Goal: Task Accomplishment & Management: Manage account settings

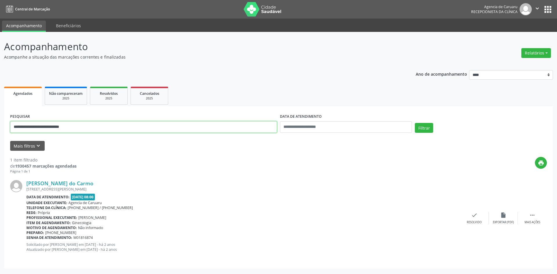
click at [101, 129] on input "**********" at bounding box center [143, 127] width 267 height 12
type input "*"
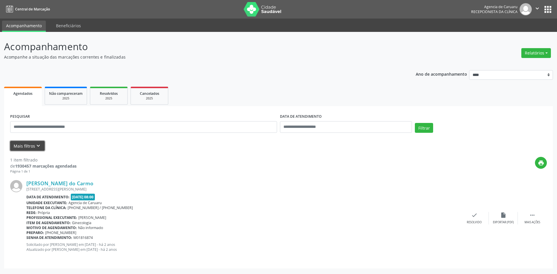
click at [38, 146] on icon "keyboard_arrow_down" at bounding box center [38, 146] width 6 height 6
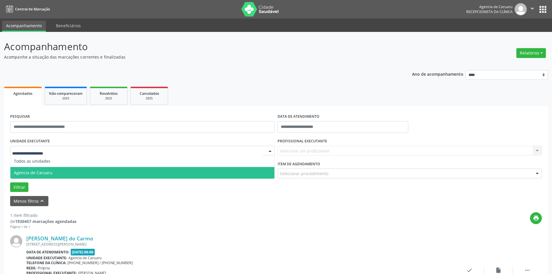
click at [41, 170] on span "Agencia de Caruaru" at bounding box center [142, 173] width 264 height 12
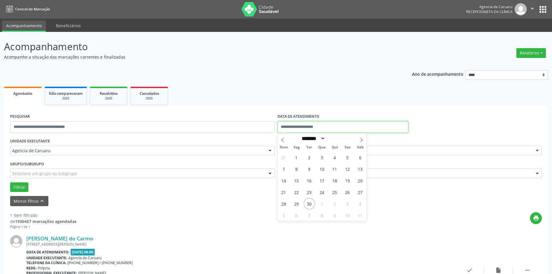
click at [300, 124] on input "text" at bounding box center [343, 127] width 131 height 12
click at [311, 203] on span "30" at bounding box center [309, 203] width 11 height 11
type input "**********"
click at [311, 203] on span "30" at bounding box center [309, 203] width 11 height 11
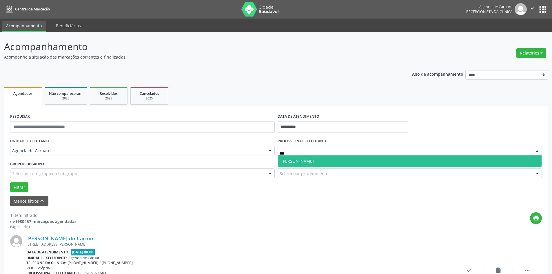
type input "****"
click at [292, 164] on span "[PERSON_NAME]" at bounding box center [298, 161] width 32 height 6
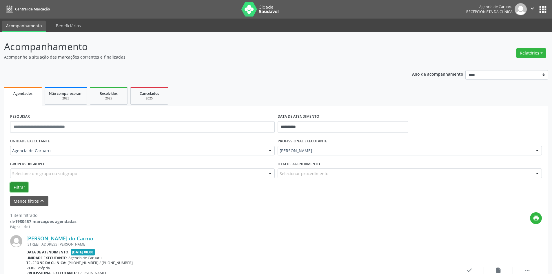
click at [24, 185] on button "Filtrar" at bounding box center [19, 187] width 18 height 10
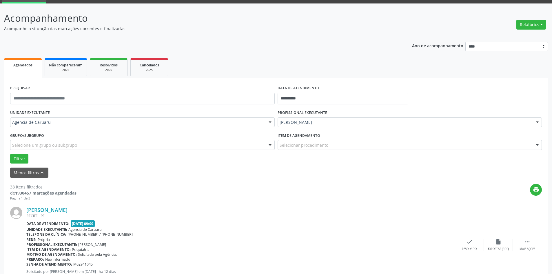
scroll to position [87, 0]
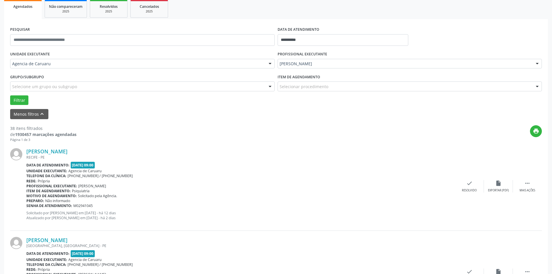
drag, startPoint x: 86, startPoint y: 224, endPoint x: 316, endPoint y: 158, distance: 239.6
click at [316, 159] on div "RECIFE - PE" at bounding box center [240, 157] width 429 height 5
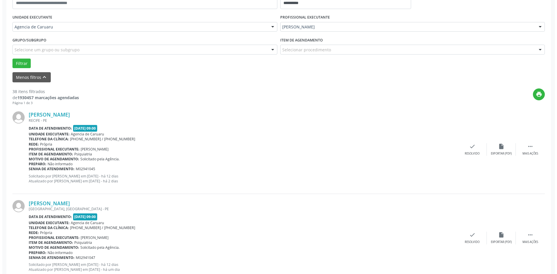
scroll to position [145, 0]
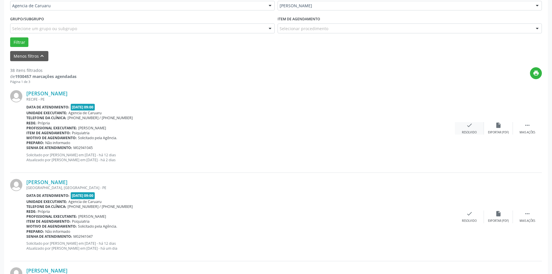
click at [470, 124] on icon "check" at bounding box center [469, 125] width 6 height 6
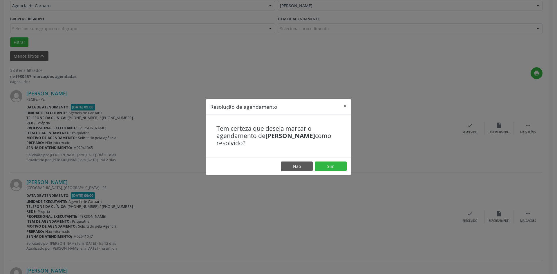
click at [341, 160] on footer "Não Sim" at bounding box center [278, 166] width 144 height 18
click at [335, 169] on button "Sim" at bounding box center [331, 166] width 32 height 10
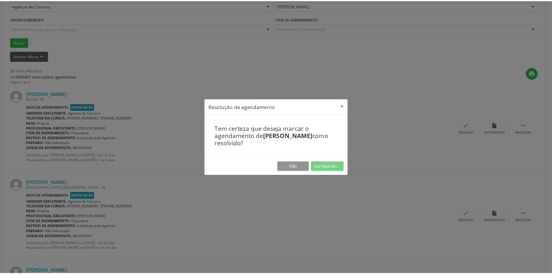
scroll to position [0, 0]
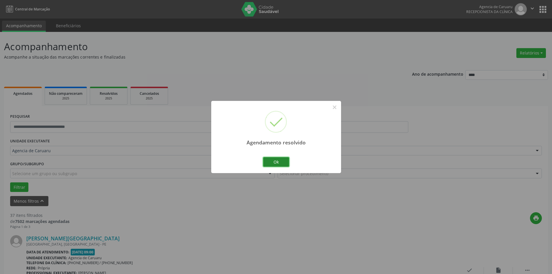
click at [284, 162] on button "Ok" at bounding box center [276, 162] width 26 height 10
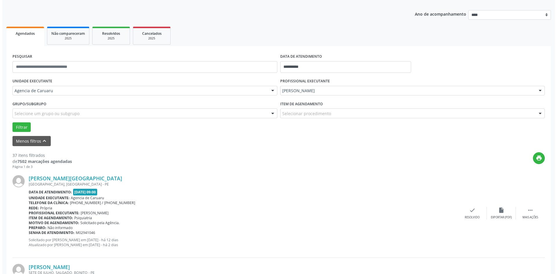
scroll to position [87, 0]
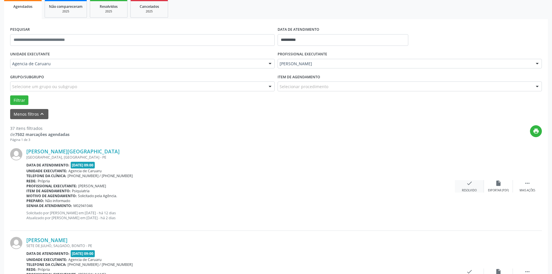
click at [473, 189] on div "Resolvido" at bounding box center [469, 190] width 15 height 4
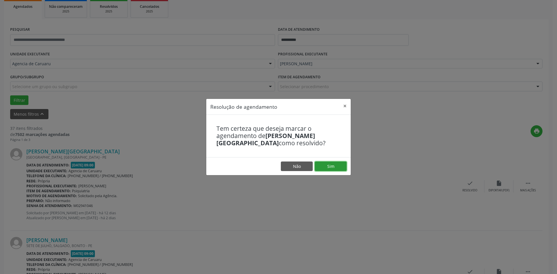
drag, startPoint x: 333, startPoint y: 164, endPoint x: 327, endPoint y: 166, distance: 5.5
click at [332, 164] on button "Sim" at bounding box center [331, 166] width 32 height 10
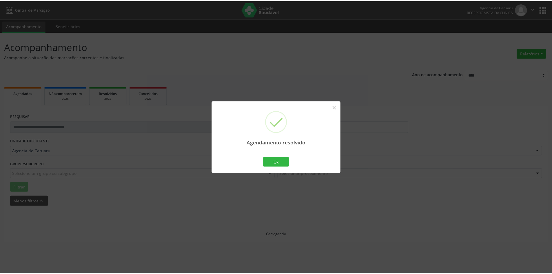
scroll to position [0, 0]
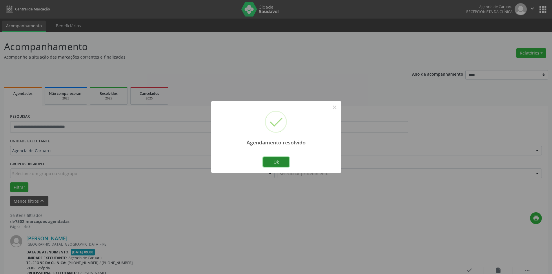
drag, startPoint x: 278, startPoint y: 163, endPoint x: 105, endPoint y: 179, distance: 173.8
click at [277, 164] on button "Ok" at bounding box center [276, 162] width 26 height 10
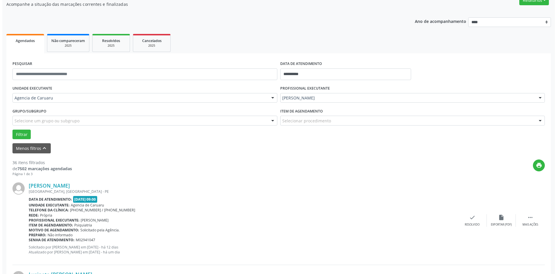
scroll to position [58, 0]
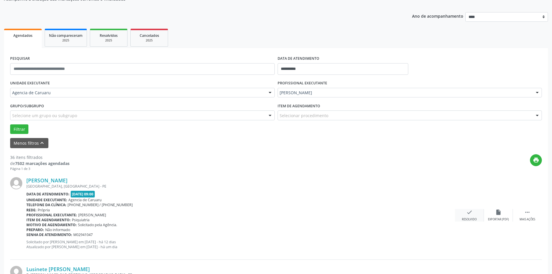
click at [464, 213] on div "check Resolvido" at bounding box center [469, 215] width 29 height 12
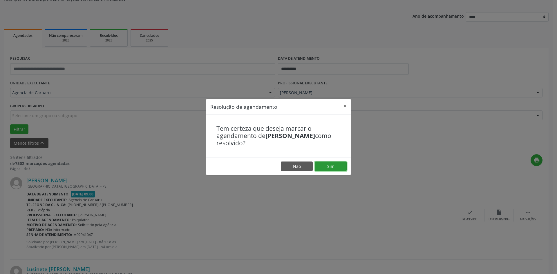
click at [333, 168] on button "Sim" at bounding box center [331, 166] width 32 height 10
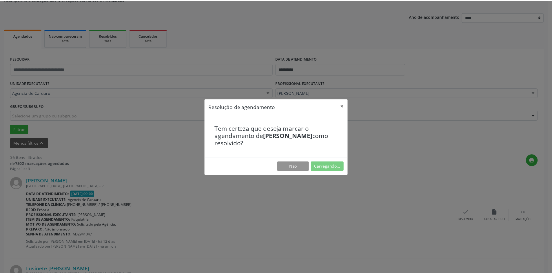
scroll to position [0, 0]
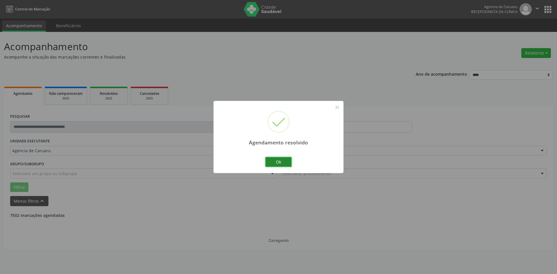
click at [285, 158] on button "Ok" at bounding box center [278, 162] width 26 height 10
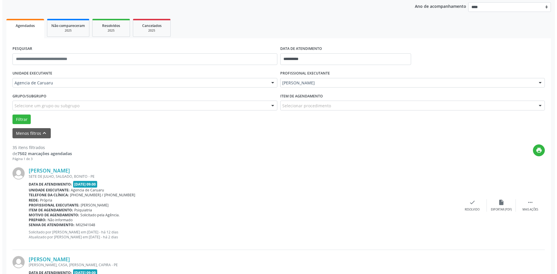
scroll to position [87, 0]
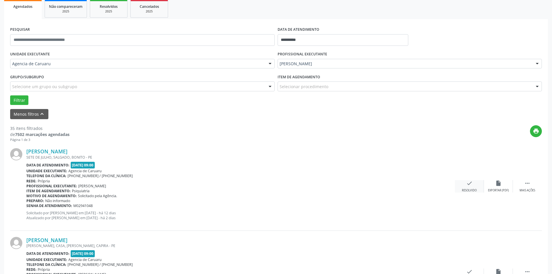
click at [465, 186] on div "check Resolvido" at bounding box center [469, 186] width 29 height 12
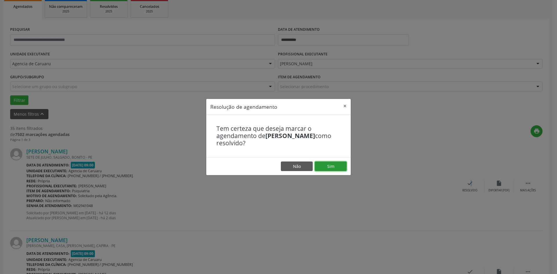
click at [336, 167] on button "Sim" at bounding box center [331, 166] width 32 height 10
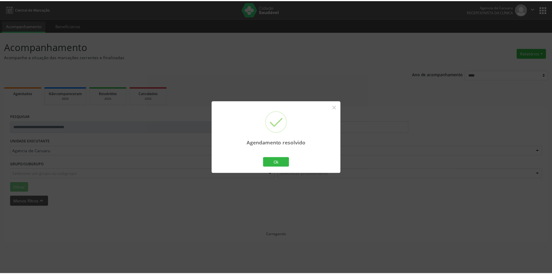
scroll to position [0, 0]
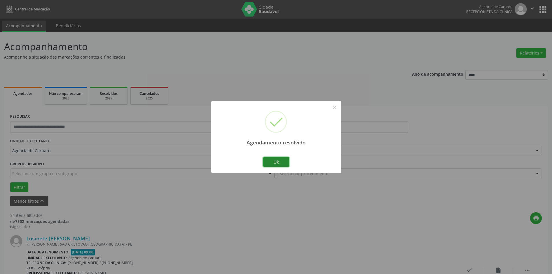
click at [277, 161] on button "Ok" at bounding box center [276, 162] width 26 height 10
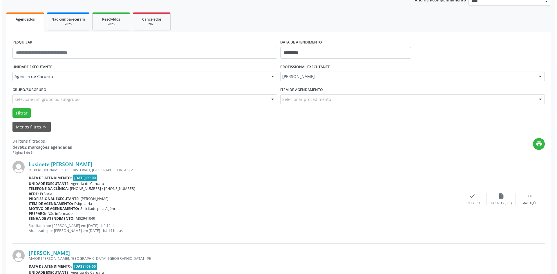
scroll to position [87, 0]
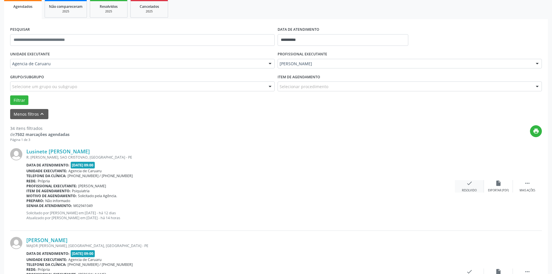
click at [476, 181] on div "check Resolvido" at bounding box center [469, 186] width 29 height 12
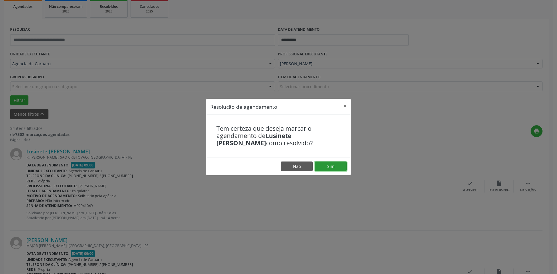
click at [339, 164] on button "Sim" at bounding box center [331, 166] width 32 height 10
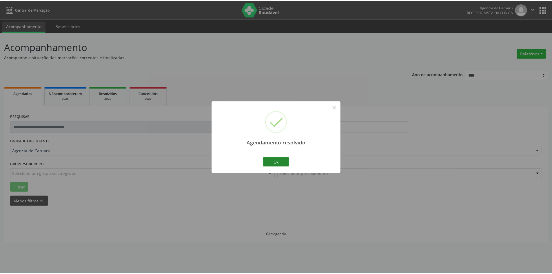
scroll to position [0, 0]
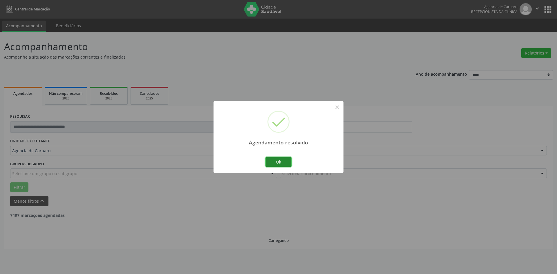
click at [279, 161] on button "Ok" at bounding box center [278, 162] width 26 height 10
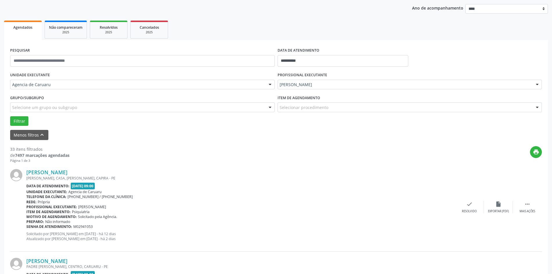
scroll to position [87, 0]
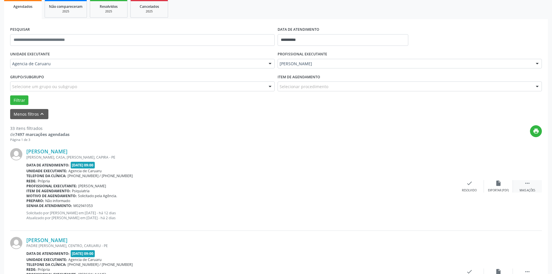
click at [529, 185] on icon "" at bounding box center [527, 183] width 6 height 6
click at [498, 185] on icon "alarm_off" at bounding box center [498, 183] width 6 height 6
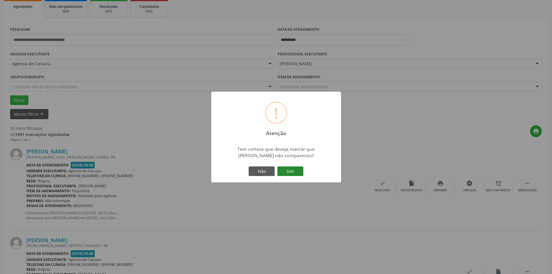
click at [286, 169] on button "Sim" at bounding box center [290, 171] width 26 height 10
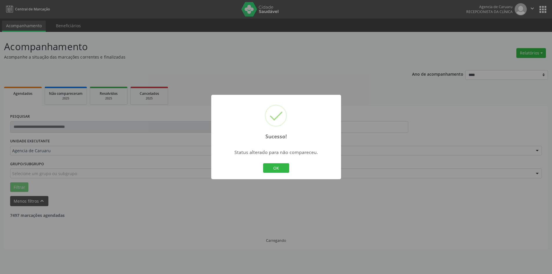
scroll to position [0, 0]
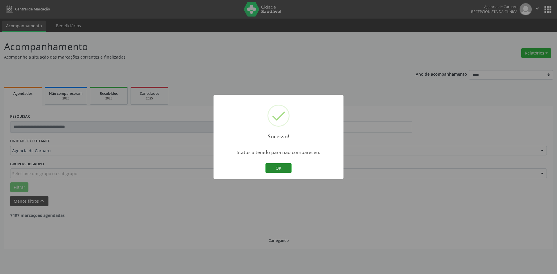
drag, startPoint x: 283, startPoint y: 168, endPoint x: 279, endPoint y: 170, distance: 3.6
click at [282, 168] on button "OK" at bounding box center [278, 168] width 26 height 10
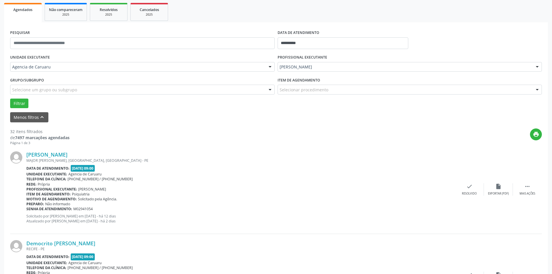
scroll to position [116, 0]
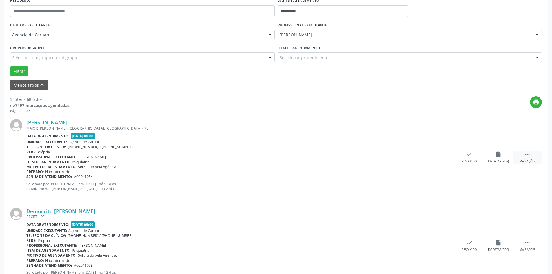
click at [529, 158] on div " Mais ações" at bounding box center [527, 157] width 29 height 12
click at [498, 156] on icon "alarm_off" at bounding box center [498, 154] width 6 height 6
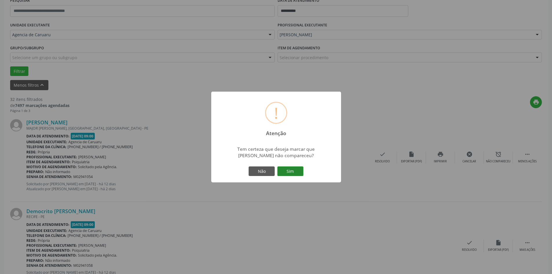
click at [294, 171] on button "Sim" at bounding box center [290, 171] width 26 height 10
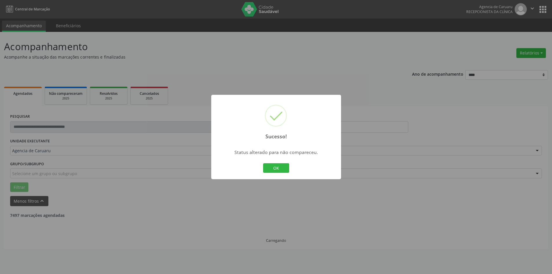
scroll to position [0, 0]
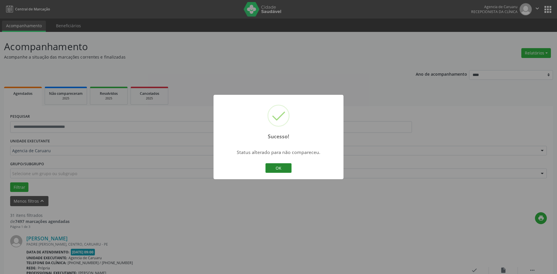
click at [277, 169] on button "OK" at bounding box center [278, 168] width 26 height 10
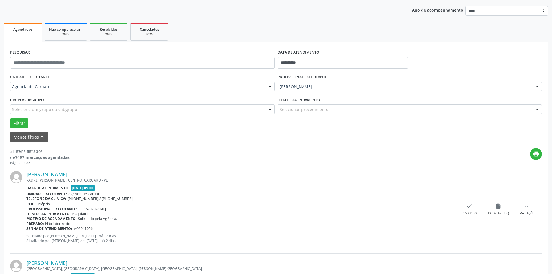
scroll to position [87, 0]
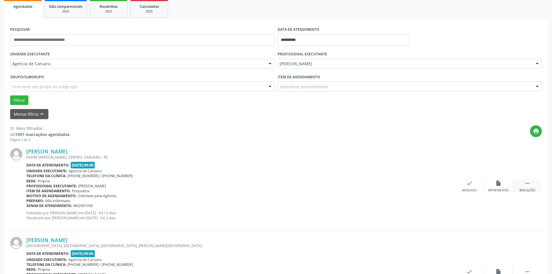
click at [529, 188] on div " Mais ações" at bounding box center [527, 186] width 29 height 12
click at [500, 183] on icon "alarm_off" at bounding box center [498, 183] width 6 height 6
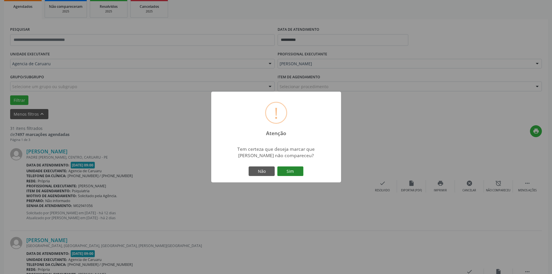
click at [293, 173] on button "Sim" at bounding box center [290, 171] width 26 height 10
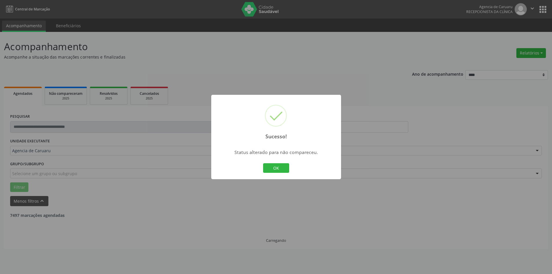
scroll to position [0, 0]
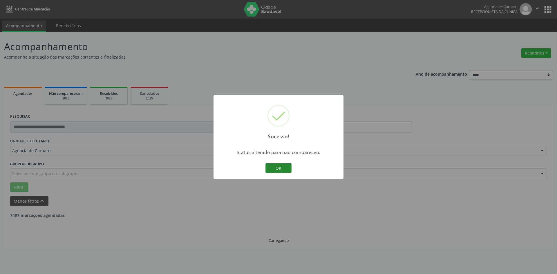
drag, startPoint x: 286, startPoint y: 165, endPoint x: 308, endPoint y: 179, distance: 26.9
click at [286, 165] on button "OK" at bounding box center [278, 168] width 26 height 10
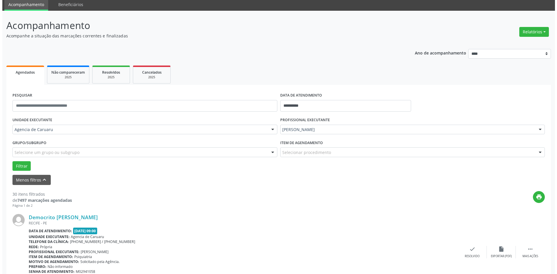
scroll to position [87, 0]
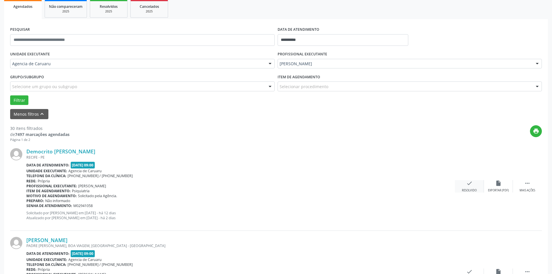
click at [471, 188] on div "check Resolvido" at bounding box center [469, 186] width 29 height 12
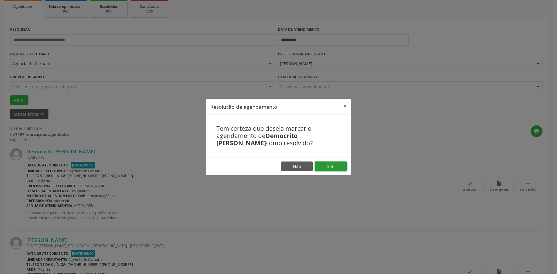
click at [338, 168] on button "Sim" at bounding box center [331, 166] width 32 height 10
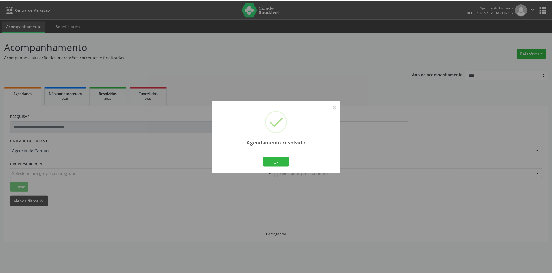
scroll to position [0, 0]
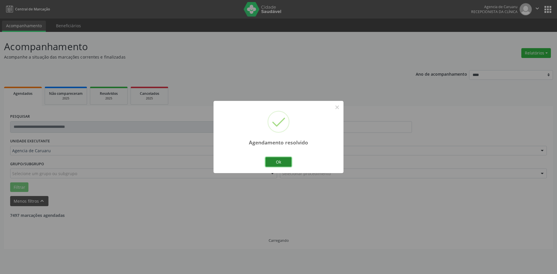
click at [278, 157] on button "Ok" at bounding box center [278, 162] width 26 height 10
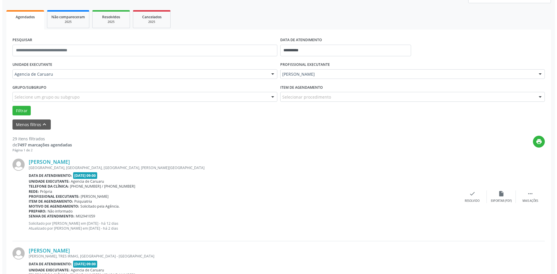
scroll to position [87, 0]
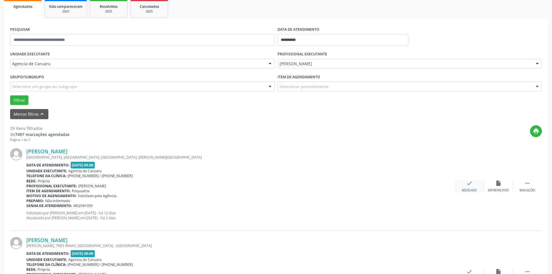
click at [472, 186] on icon "check" at bounding box center [469, 183] width 6 height 6
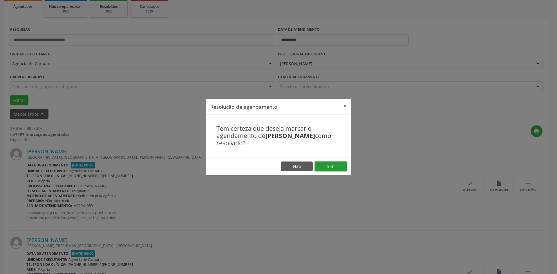
click at [335, 167] on button "Sim" at bounding box center [331, 166] width 32 height 10
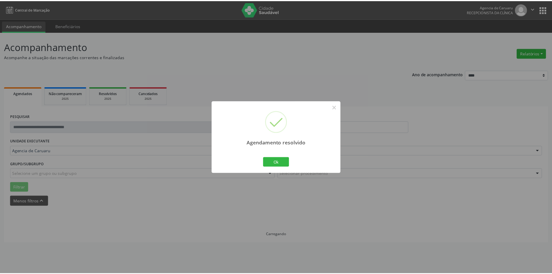
scroll to position [0, 0]
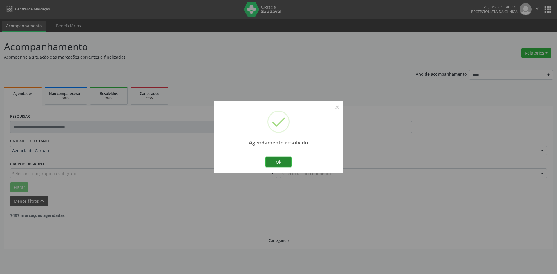
click at [287, 161] on button "Ok" at bounding box center [278, 162] width 26 height 10
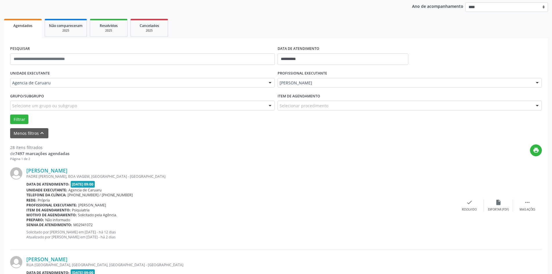
scroll to position [87, 0]
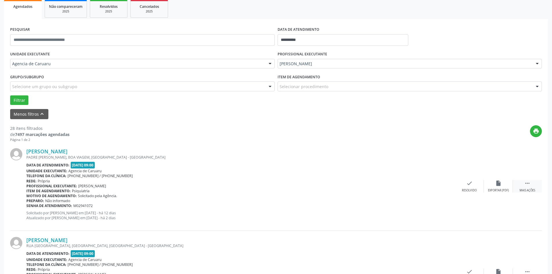
click at [526, 186] on icon "" at bounding box center [527, 183] width 6 height 6
click at [499, 181] on icon "alarm_off" at bounding box center [498, 183] width 6 height 6
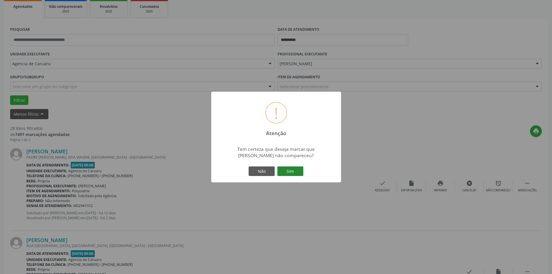
click at [293, 170] on button "Sim" at bounding box center [290, 171] width 26 height 10
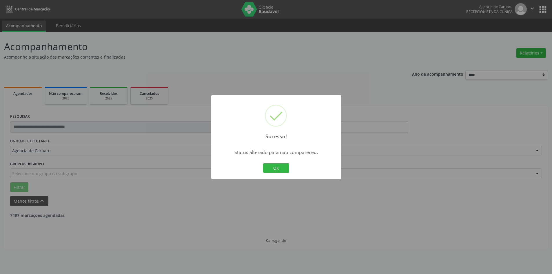
scroll to position [0, 0]
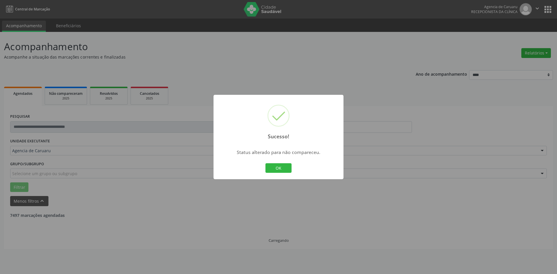
drag, startPoint x: 280, startPoint y: 166, endPoint x: 259, endPoint y: 209, distance: 47.7
click at [280, 166] on button "OK" at bounding box center [278, 168] width 26 height 10
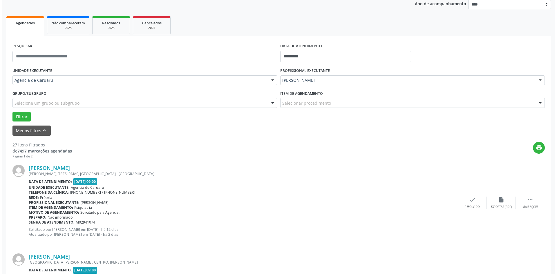
scroll to position [87, 0]
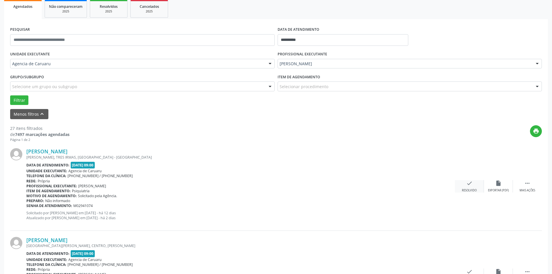
click at [460, 184] on div "check Resolvido" at bounding box center [469, 186] width 29 height 12
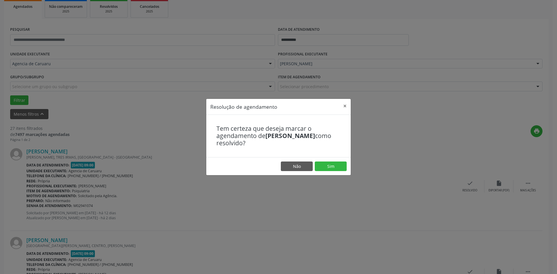
click at [343, 161] on footer "Não Sim" at bounding box center [278, 166] width 144 height 18
click at [335, 171] on button "Sim" at bounding box center [331, 166] width 32 height 10
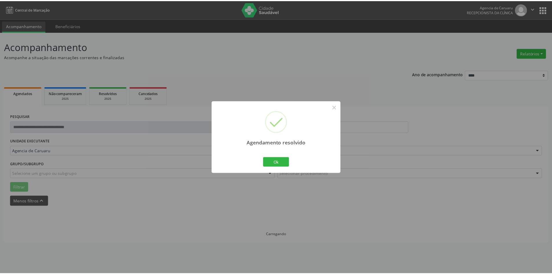
scroll to position [0, 0]
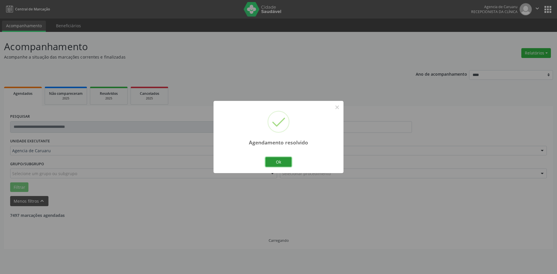
drag, startPoint x: 290, startPoint y: 161, endPoint x: 283, endPoint y: 171, distance: 12.1
click at [290, 161] on button "Ok" at bounding box center [278, 162] width 26 height 10
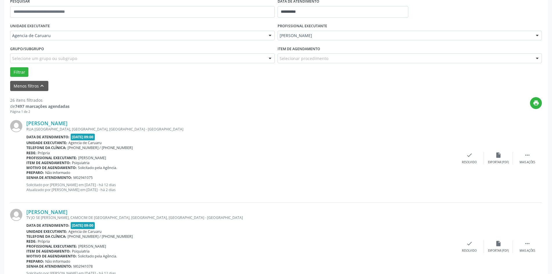
scroll to position [116, 0]
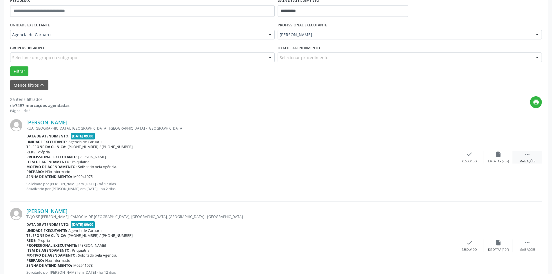
click at [525, 156] on icon "" at bounding box center [527, 154] width 6 height 6
click at [498, 155] on icon "alarm_off" at bounding box center [498, 154] width 6 height 6
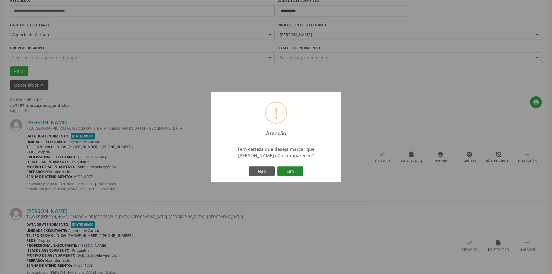
click at [303, 172] on button "Sim" at bounding box center [290, 171] width 26 height 10
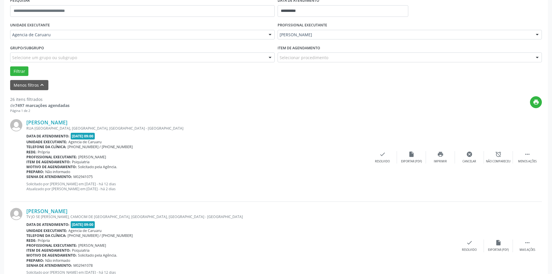
scroll to position [0, 0]
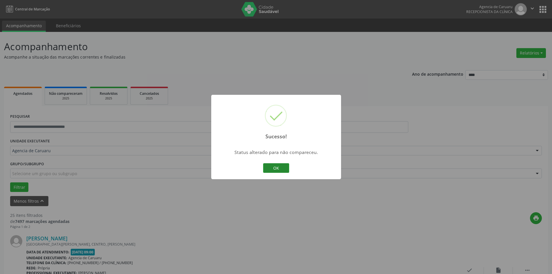
click at [284, 170] on button "OK" at bounding box center [276, 168] width 26 height 10
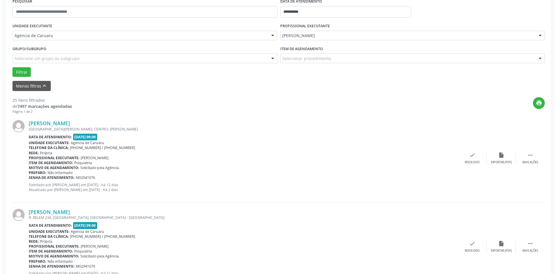
scroll to position [116, 0]
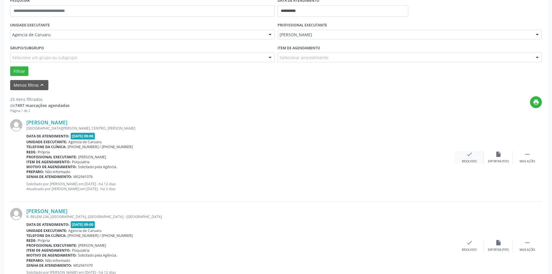
click at [466, 160] on div "Resolvido" at bounding box center [469, 161] width 15 height 4
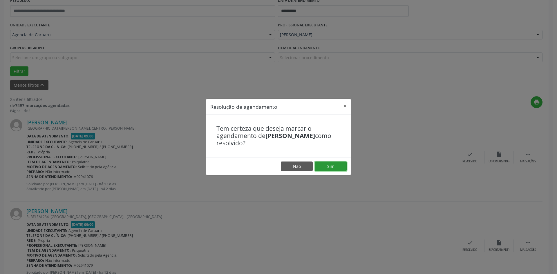
drag, startPoint x: 329, startPoint y: 167, endPoint x: 297, endPoint y: 171, distance: 32.4
click at [328, 167] on button "Sim" at bounding box center [331, 166] width 32 height 10
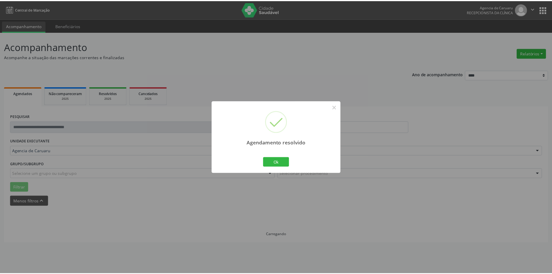
scroll to position [0, 0]
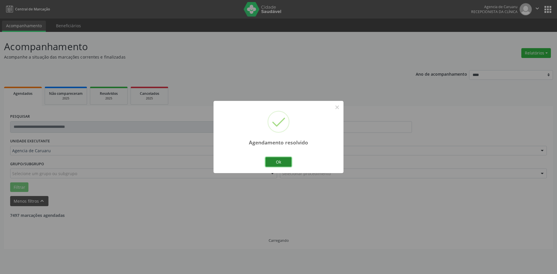
drag, startPoint x: 276, startPoint y: 159, endPoint x: 254, endPoint y: 177, distance: 29.0
click at [276, 159] on button "Ok" at bounding box center [278, 162] width 26 height 10
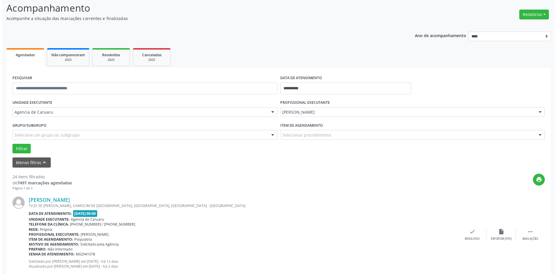
scroll to position [58, 0]
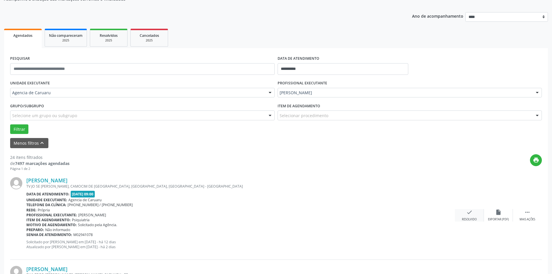
click at [469, 215] on icon "check" at bounding box center [469, 212] width 6 height 6
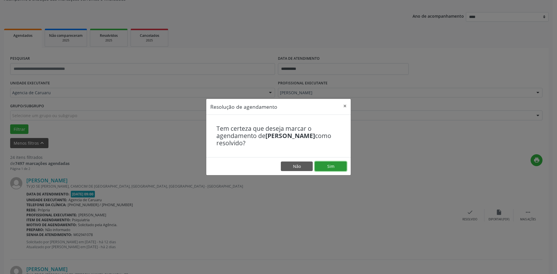
click at [333, 166] on button "Sim" at bounding box center [331, 166] width 32 height 10
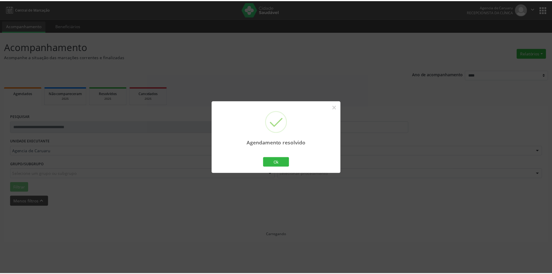
scroll to position [0, 0]
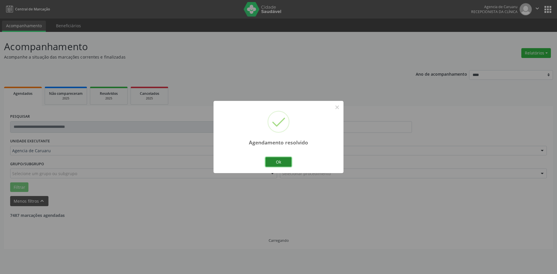
click at [288, 165] on button "Ok" at bounding box center [278, 162] width 26 height 10
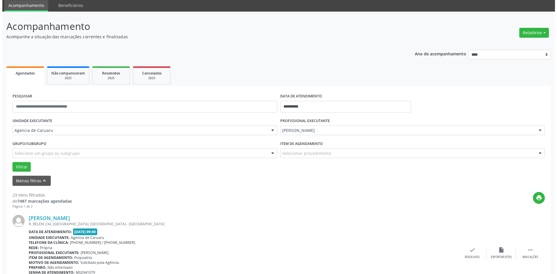
scroll to position [58, 0]
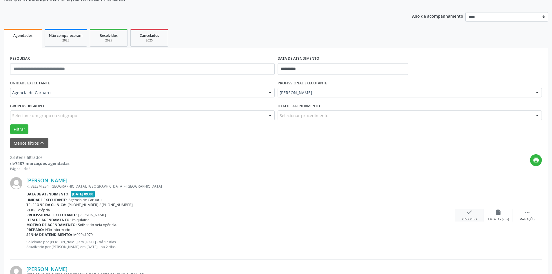
click at [469, 211] on icon "check" at bounding box center [469, 212] width 6 height 6
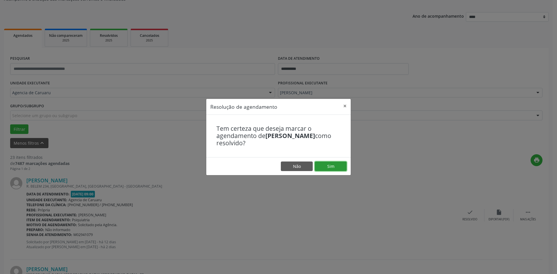
drag, startPoint x: 342, startPoint y: 164, endPoint x: 300, endPoint y: 173, distance: 43.3
click at [342, 164] on button "Sim" at bounding box center [331, 166] width 32 height 10
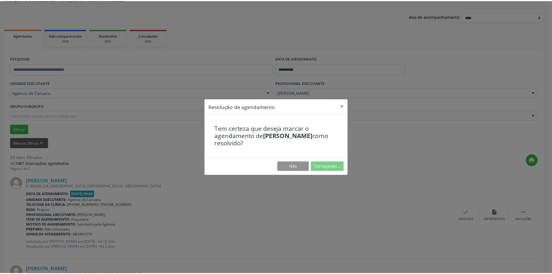
scroll to position [0, 0]
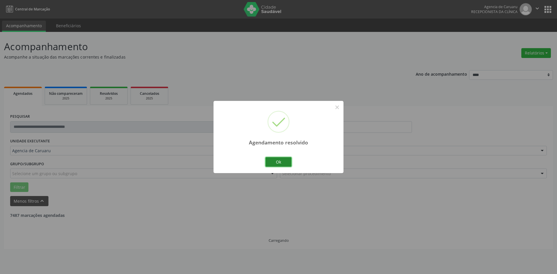
click at [287, 160] on button "Ok" at bounding box center [278, 162] width 26 height 10
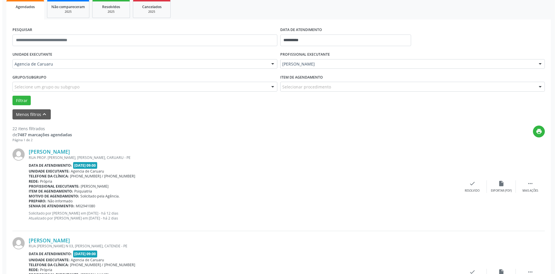
scroll to position [87, 0]
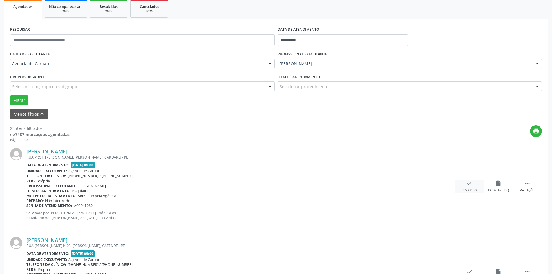
click at [469, 181] on icon "check" at bounding box center [469, 183] width 6 height 6
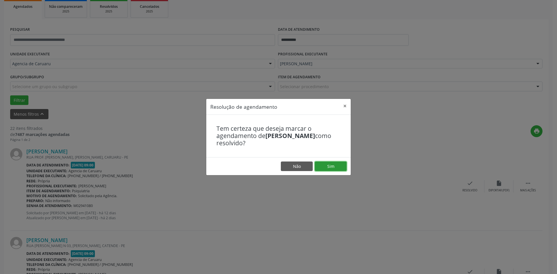
click at [332, 166] on button "Sim" at bounding box center [331, 166] width 32 height 10
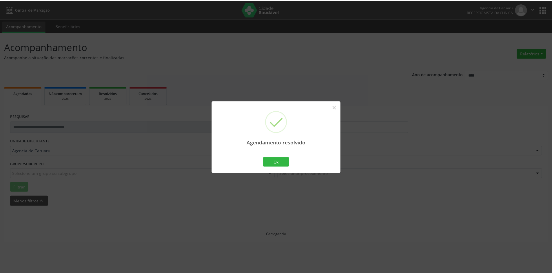
scroll to position [0, 0]
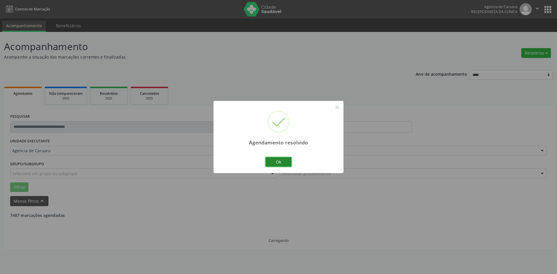
click at [281, 163] on button "Ok" at bounding box center [278, 162] width 26 height 10
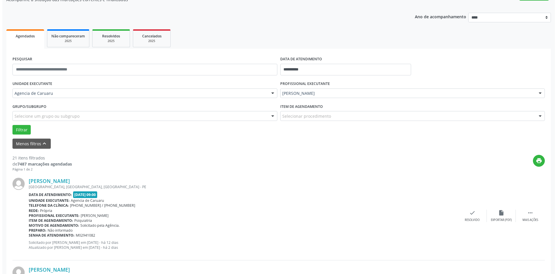
scroll to position [58, 0]
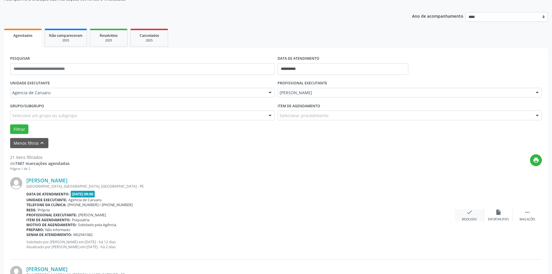
click at [471, 214] on icon "check" at bounding box center [469, 212] width 6 height 6
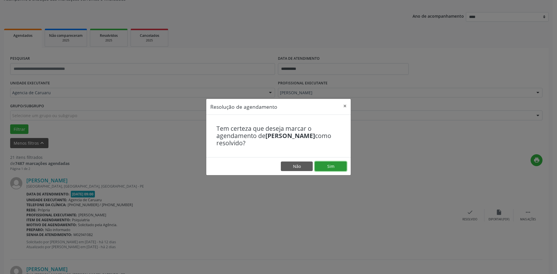
click at [344, 165] on button "Sim" at bounding box center [331, 166] width 32 height 10
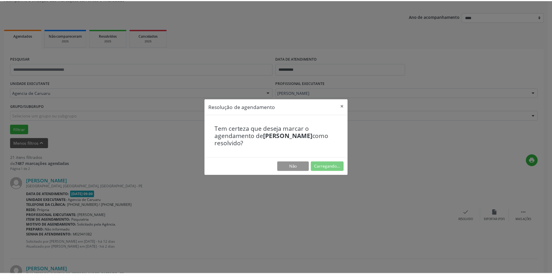
scroll to position [0, 0]
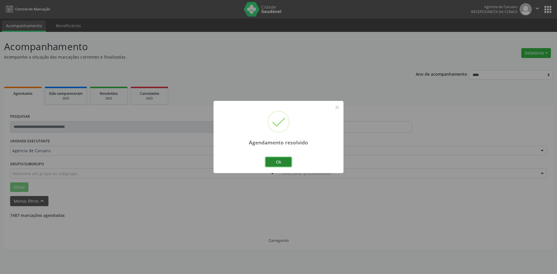
click at [286, 161] on button "Ok" at bounding box center [278, 162] width 26 height 10
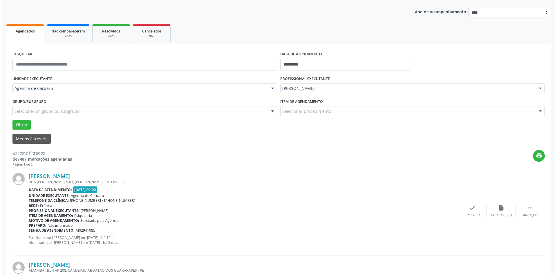
scroll to position [87, 0]
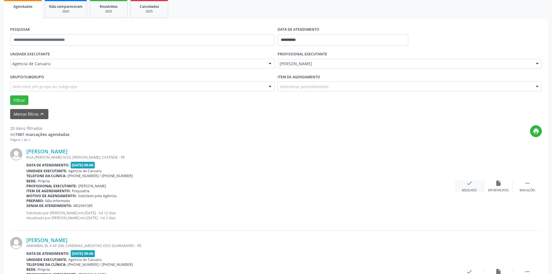
click at [473, 185] on div "check Resolvido" at bounding box center [469, 186] width 29 height 12
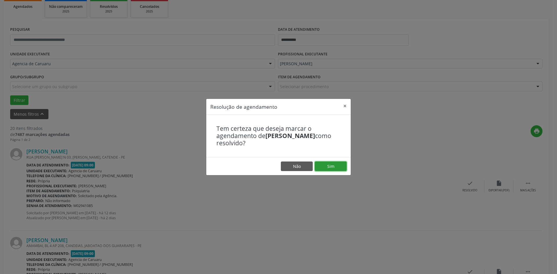
click at [344, 168] on button "Sim" at bounding box center [331, 166] width 32 height 10
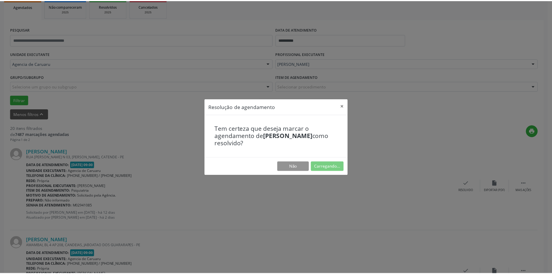
scroll to position [0, 0]
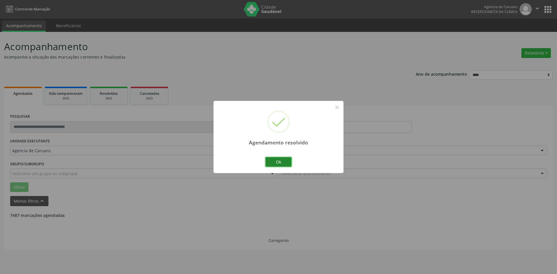
click at [284, 160] on button "Ok" at bounding box center [278, 162] width 26 height 10
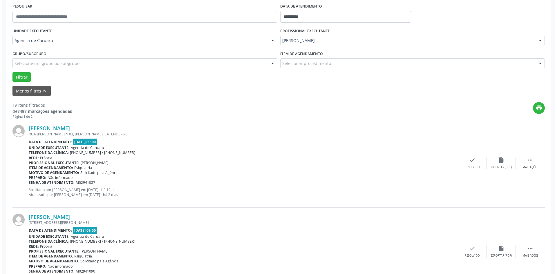
scroll to position [116, 0]
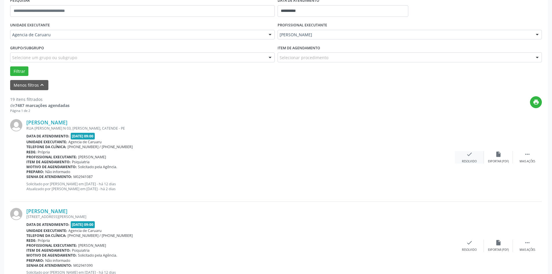
click at [471, 157] on icon "check" at bounding box center [469, 154] width 6 height 6
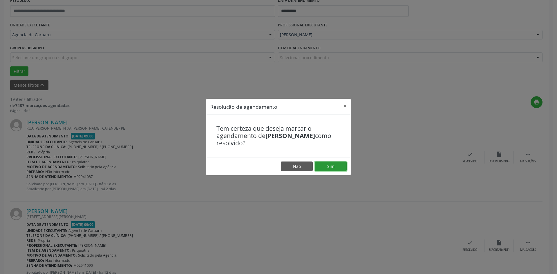
click at [331, 167] on button "Sim" at bounding box center [331, 166] width 32 height 10
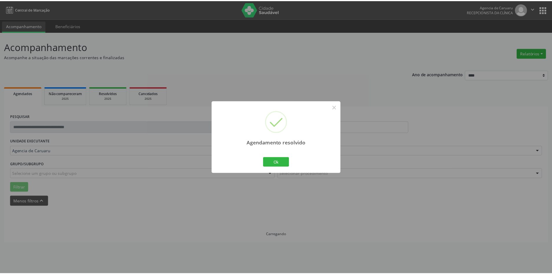
scroll to position [0, 0]
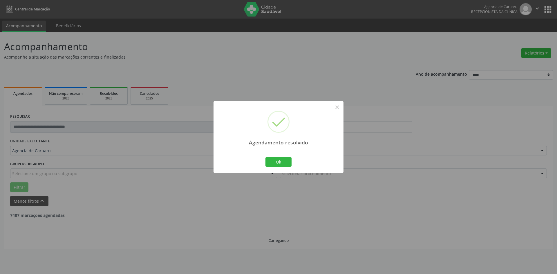
click at [293, 161] on div "Agendamento resolvido × Ok Cancel" at bounding box center [278, 137] width 130 height 72
click at [281, 161] on button "Ok" at bounding box center [278, 162] width 26 height 10
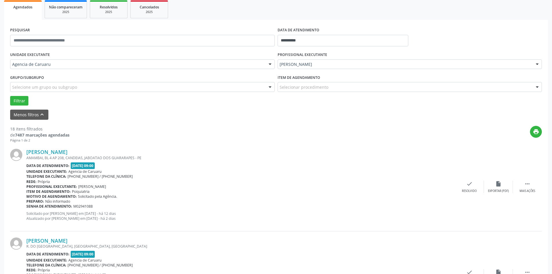
scroll to position [87, 0]
click at [528, 182] on icon "" at bounding box center [527, 183] width 6 height 6
click at [503, 184] on div "alarm_off Não compareceu" at bounding box center [498, 186] width 29 height 12
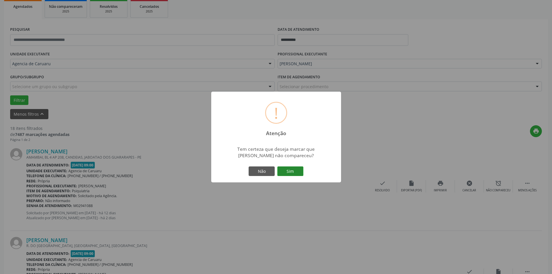
click at [301, 171] on button "Sim" at bounding box center [290, 171] width 26 height 10
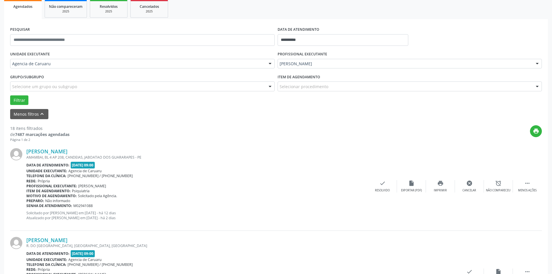
scroll to position [0, 0]
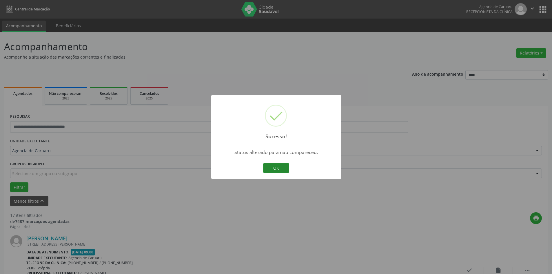
click at [272, 168] on button "OK" at bounding box center [276, 168] width 26 height 10
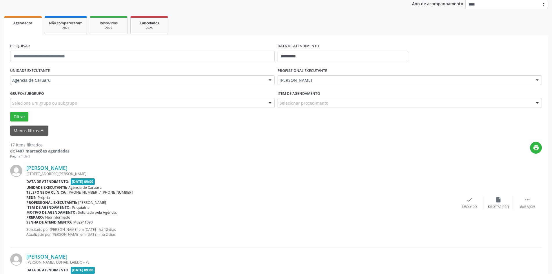
scroll to position [87, 0]
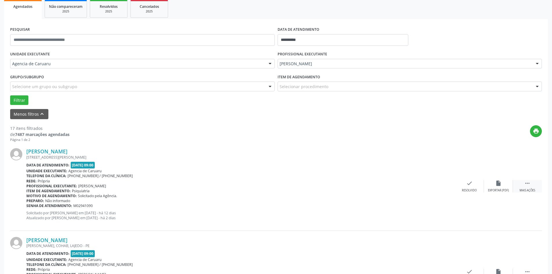
click at [529, 187] on div " Mais ações" at bounding box center [527, 186] width 29 height 12
click at [503, 183] on div "alarm_off Não compareceu" at bounding box center [498, 186] width 29 height 12
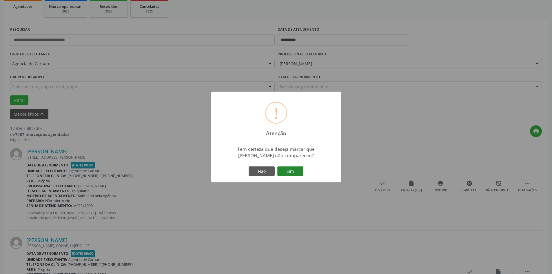
click at [284, 174] on button "Sim" at bounding box center [290, 171] width 26 height 10
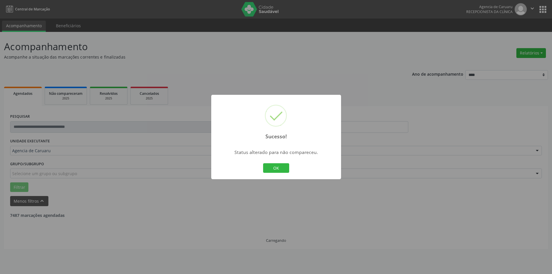
scroll to position [0, 0]
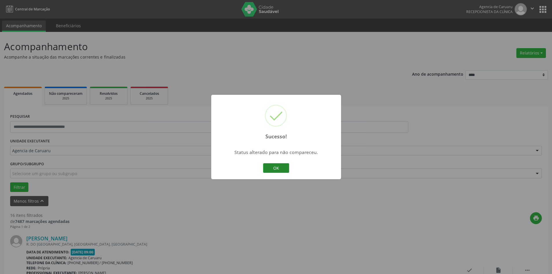
click at [284, 168] on button "OK" at bounding box center [276, 168] width 26 height 10
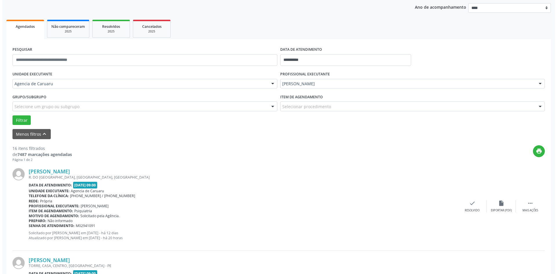
scroll to position [87, 0]
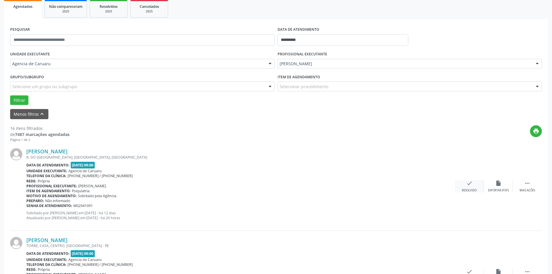
click at [482, 181] on div "check Resolvido" at bounding box center [469, 186] width 29 height 12
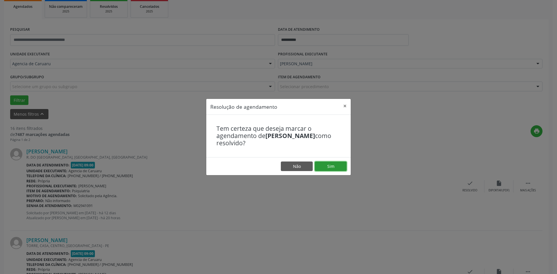
click at [339, 170] on button "Sim" at bounding box center [331, 166] width 32 height 10
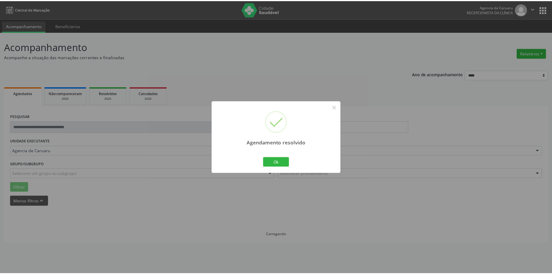
scroll to position [0, 0]
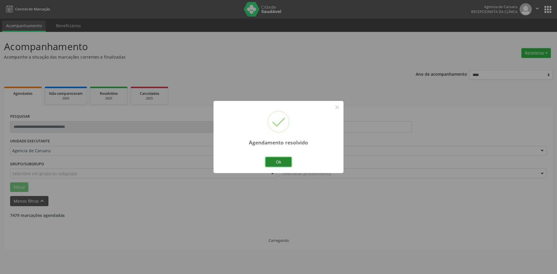
click at [277, 163] on button "Ok" at bounding box center [278, 162] width 26 height 10
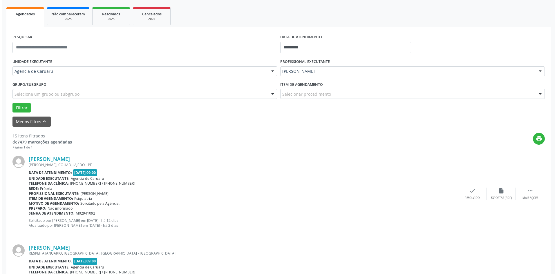
scroll to position [116, 0]
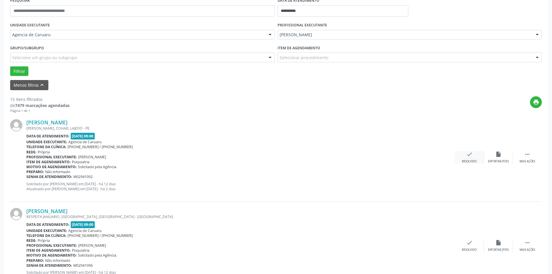
click at [474, 160] on div "Resolvido" at bounding box center [469, 161] width 15 height 4
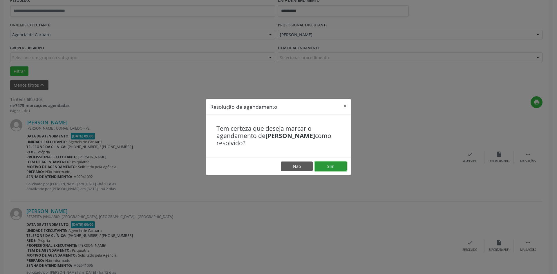
click at [340, 164] on button "Sim" at bounding box center [331, 166] width 32 height 10
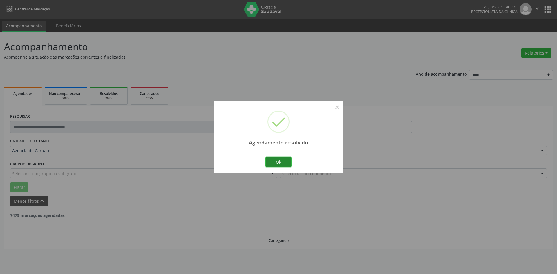
click at [290, 160] on button "Ok" at bounding box center [278, 162] width 26 height 10
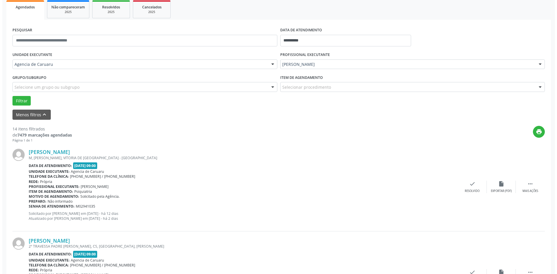
scroll to position [87, 0]
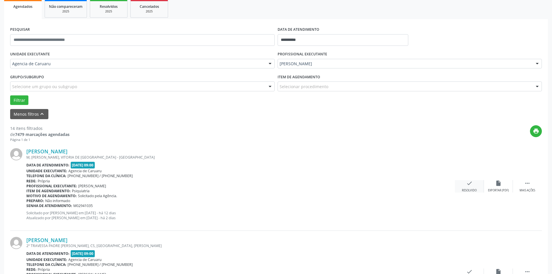
click at [474, 186] on div "check Resolvido" at bounding box center [469, 186] width 29 height 12
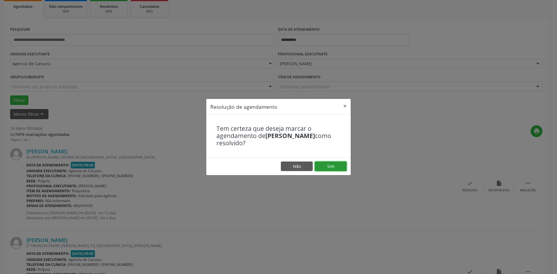
click at [333, 163] on button "Sim" at bounding box center [331, 166] width 32 height 10
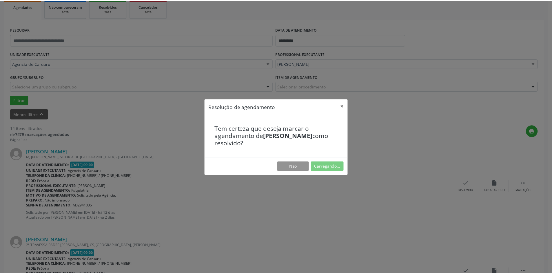
scroll to position [0, 0]
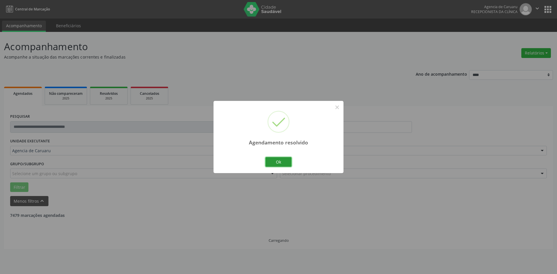
drag, startPoint x: 285, startPoint y: 159, endPoint x: 261, endPoint y: 176, distance: 29.8
click at [285, 159] on button "Ok" at bounding box center [278, 162] width 26 height 10
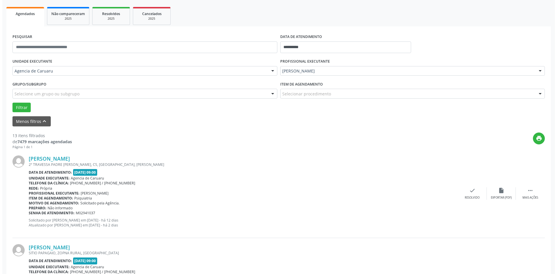
scroll to position [87, 0]
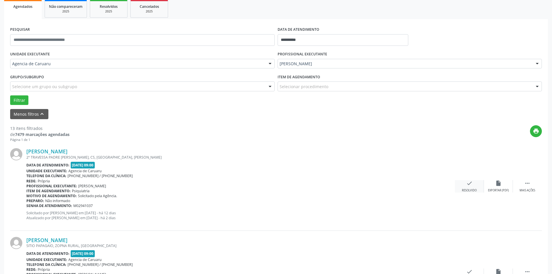
click at [464, 185] on div "check Resolvido" at bounding box center [469, 186] width 29 height 12
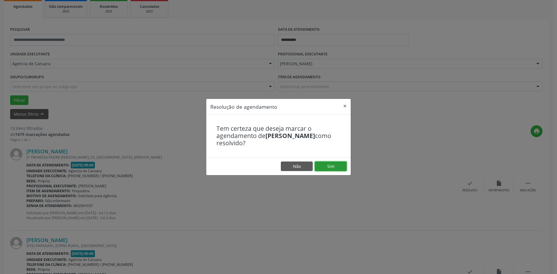
click at [330, 165] on button "Sim" at bounding box center [331, 166] width 32 height 10
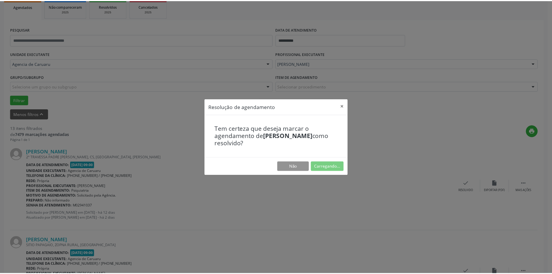
scroll to position [0, 0]
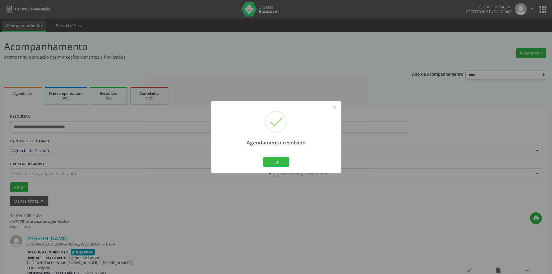
click at [296, 162] on div "Agendamento resolvido × Ok Cancel" at bounding box center [276, 137] width 130 height 72
click at [284, 165] on button "Ok" at bounding box center [276, 162] width 26 height 10
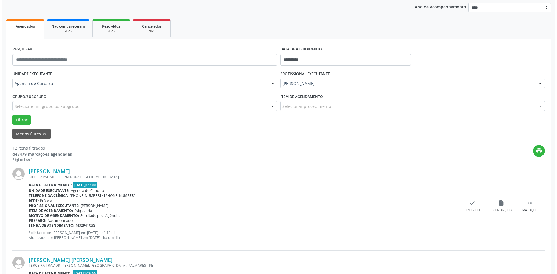
scroll to position [87, 0]
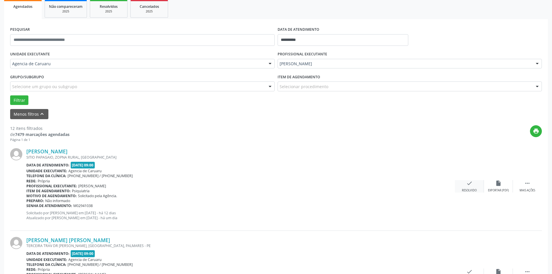
click at [466, 187] on div "check Resolvido" at bounding box center [469, 186] width 29 height 12
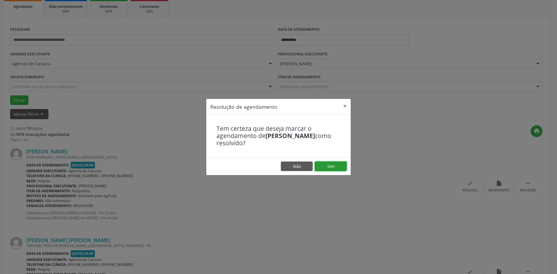
click at [339, 165] on button "Sim" at bounding box center [331, 166] width 32 height 10
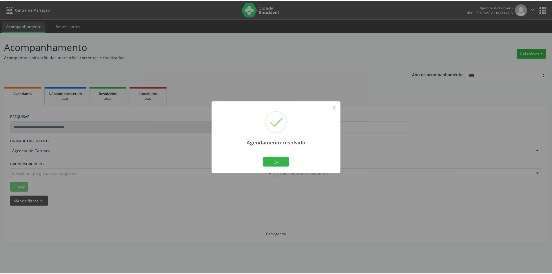
scroll to position [0, 0]
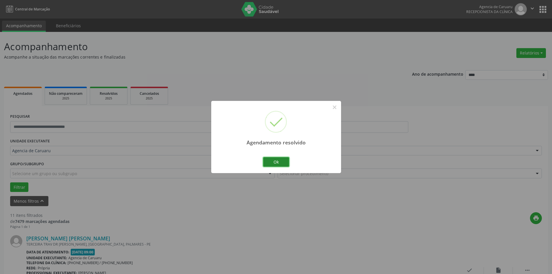
click at [273, 161] on button "Ok" at bounding box center [276, 162] width 26 height 10
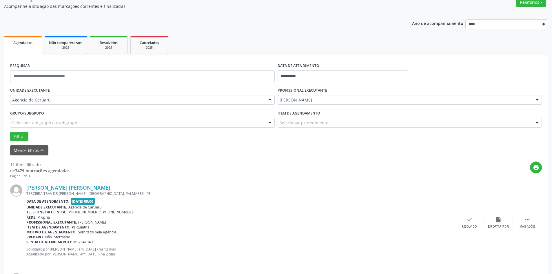
scroll to position [58, 0]
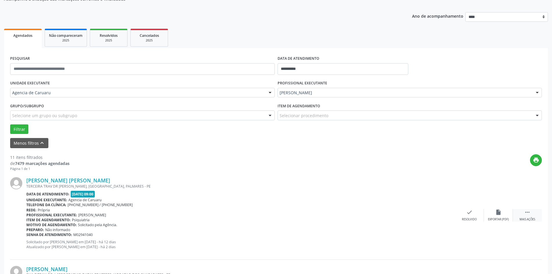
click at [528, 209] on icon "" at bounding box center [527, 212] width 6 height 6
click at [501, 210] on icon "alarm_off" at bounding box center [498, 212] width 6 height 6
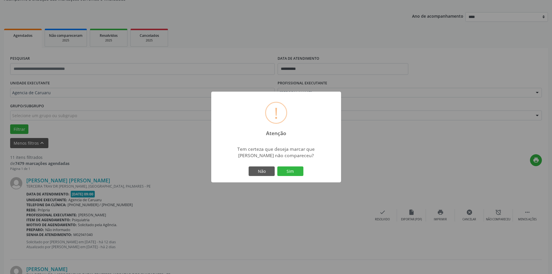
click at [290, 177] on div "Não Sim" at bounding box center [276, 171] width 57 height 12
click at [293, 172] on button "Sim" at bounding box center [290, 171] width 26 height 10
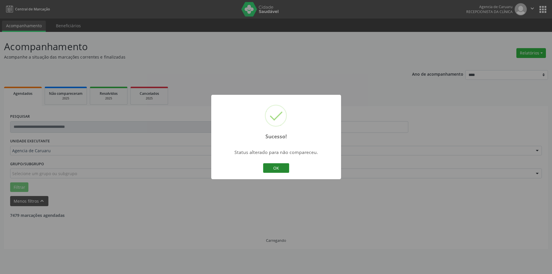
scroll to position [0, 0]
click at [280, 166] on button "OK" at bounding box center [276, 168] width 26 height 10
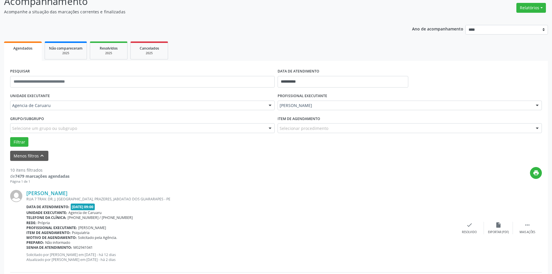
scroll to position [58, 0]
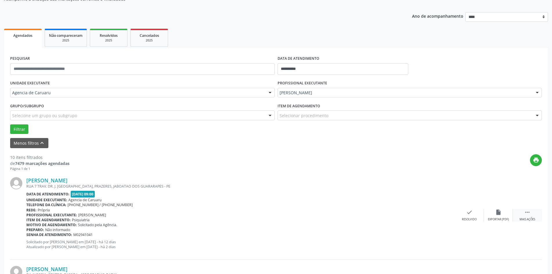
click at [532, 213] on div " Mais ações" at bounding box center [527, 215] width 29 height 12
click at [499, 213] on icon "alarm_off" at bounding box center [498, 212] width 6 height 6
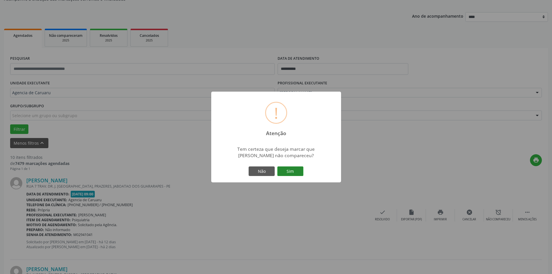
click at [287, 168] on button "Sim" at bounding box center [290, 171] width 26 height 10
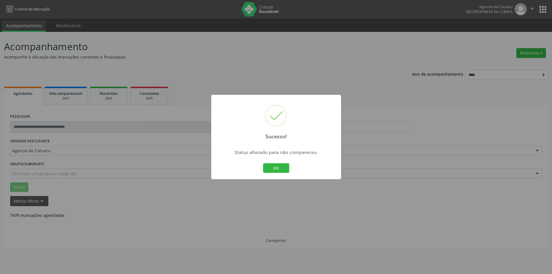
scroll to position [0, 0]
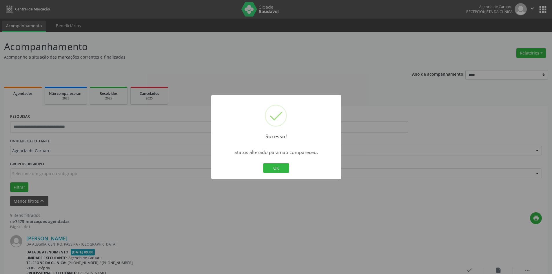
click at [291, 167] on div "Sucesso! × Status alterado para não compareceu. OK Cancel" at bounding box center [276, 137] width 130 height 85
click at [270, 168] on button "OK" at bounding box center [276, 168] width 26 height 10
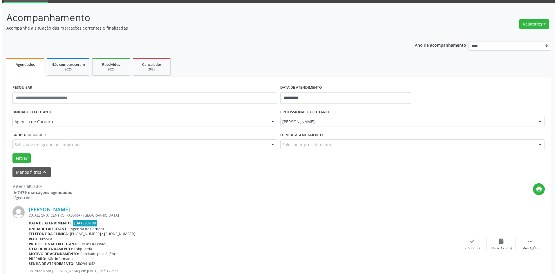
scroll to position [58, 0]
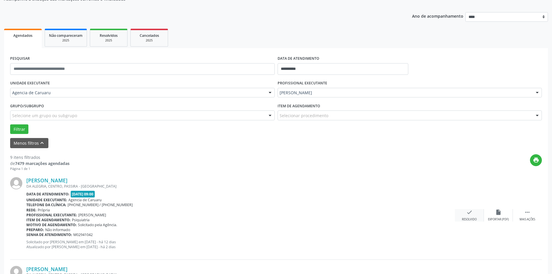
click at [475, 216] on div "check Resolvido" at bounding box center [469, 215] width 29 height 12
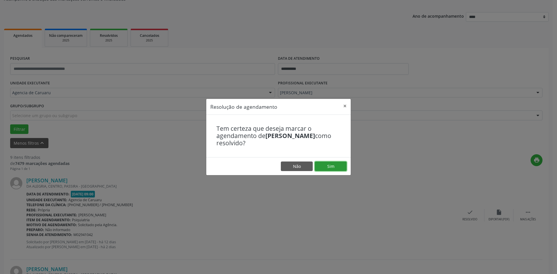
click at [333, 164] on button "Sim" at bounding box center [331, 166] width 32 height 10
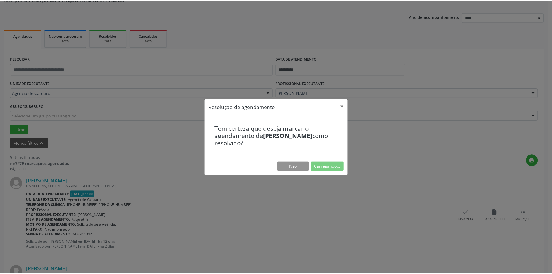
scroll to position [0, 0]
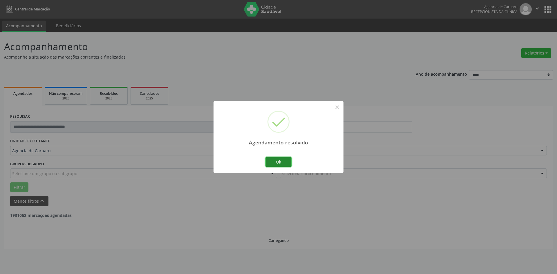
click at [277, 162] on button "Ok" at bounding box center [278, 162] width 26 height 10
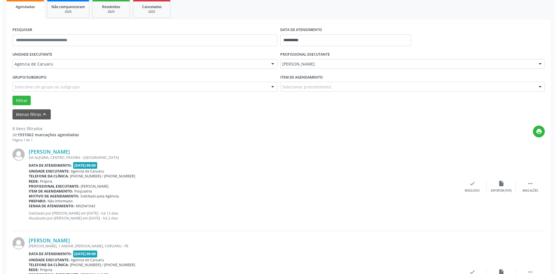
scroll to position [87, 0]
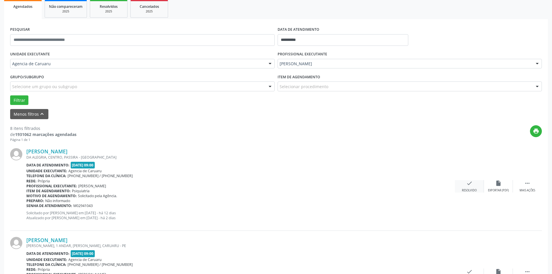
click at [473, 183] on div "check Resolvido" at bounding box center [469, 186] width 29 height 12
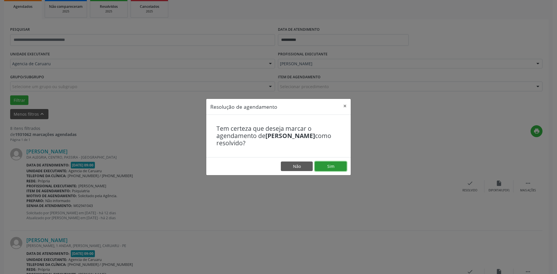
click at [328, 163] on button "Sim" at bounding box center [331, 166] width 32 height 10
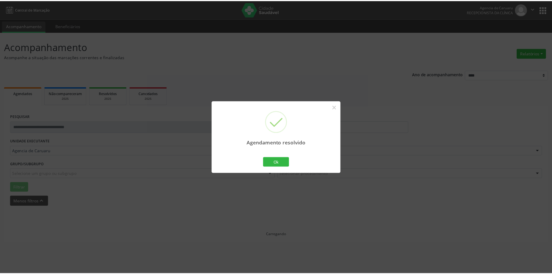
scroll to position [0, 0]
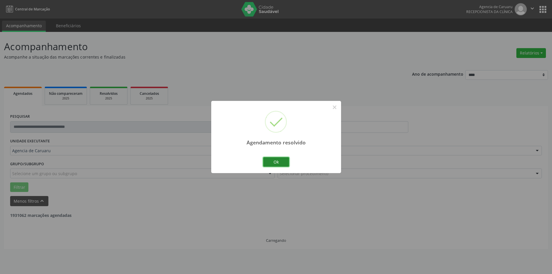
click at [272, 158] on button "Ok" at bounding box center [276, 162] width 26 height 10
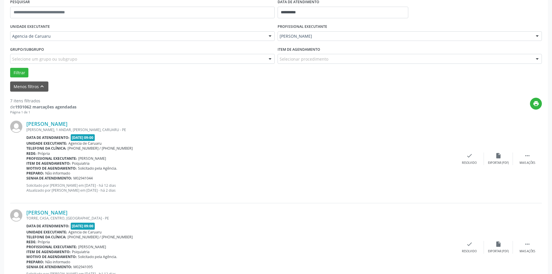
scroll to position [116, 0]
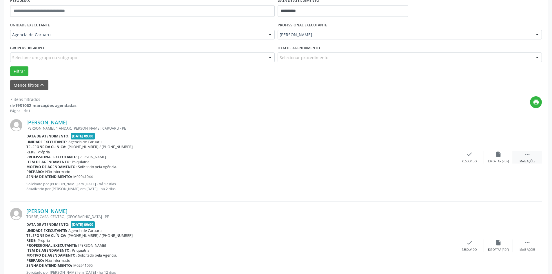
click at [527, 155] on icon "" at bounding box center [527, 154] width 6 height 6
click at [504, 154] on div "alarm_off Não compareceu" at bounding box center [498, 157] width 29 height 12
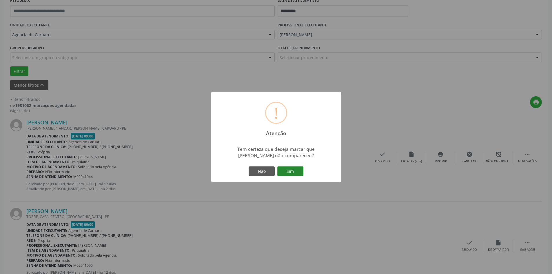
click at [295, 169] on button "Sim" at bounding box center [290, 171] width 26 height 10
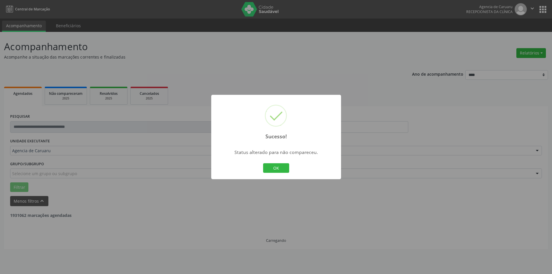
scroll to position [0, 0]
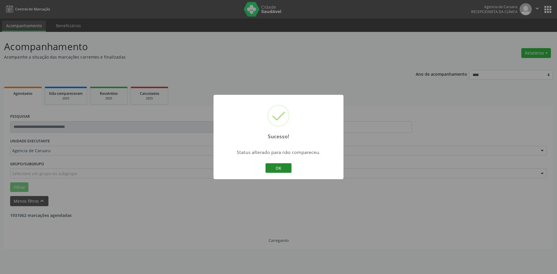
click at [278, 169] on button "OK" at bounding box center [278, 168] width 26 height 10
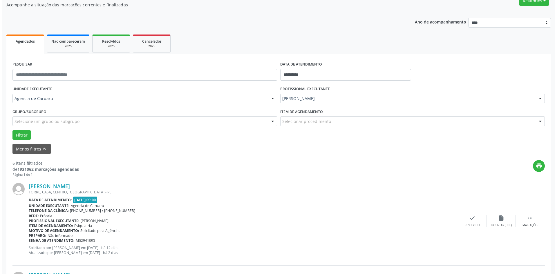
scroll to position [58, 0]
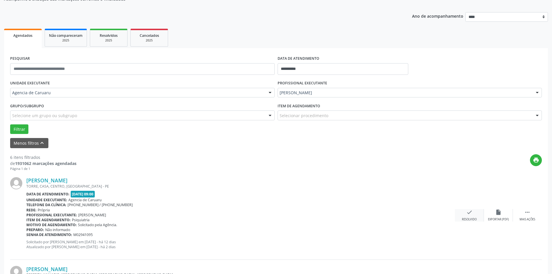
click at [472, 217] on div "Resolvido" at bounding box center [469, 219] width 15 height 4
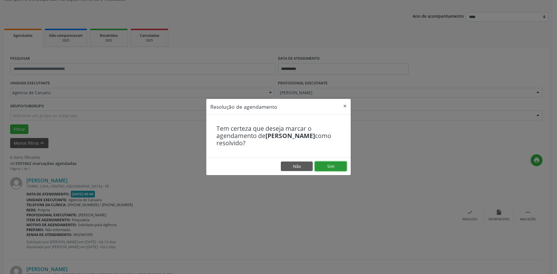
click at [339, 164] on button "Sim" at bounding box center [331, 166] width 32 height 10
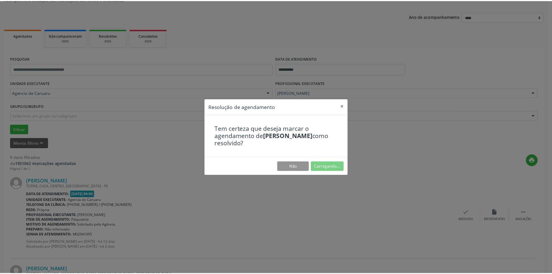
scroll to position [0, 0]
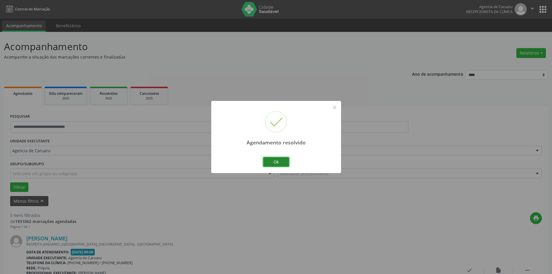
click at [282, 162] on button "Ok" at bounding box center [276, 162] width 26 height 10
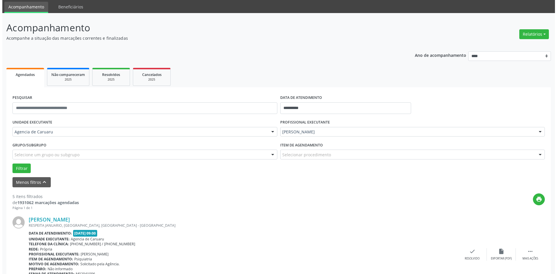
scroll to position [87, 0]
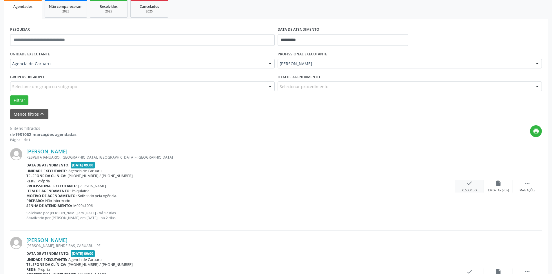
click at [465, 186] on div "check Resolvido" at bounding box center [469, 186] width 29 height 12
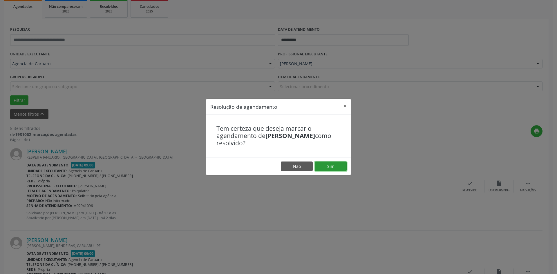
click at [338, 166] on button "Sim" at bounding box center [331, 166] width 32 height 10
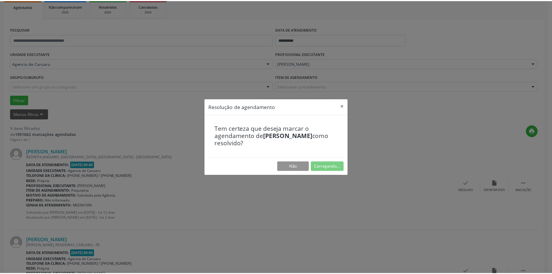
scroll to position [0, 0]
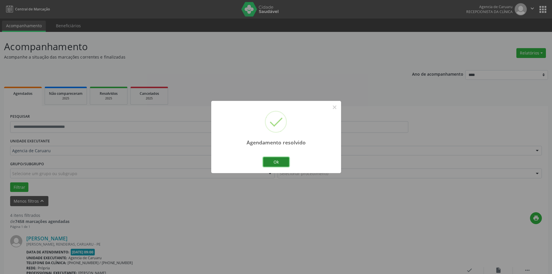
click at [283, 161] on button "Ok" at bounding box center [276, 162] width 26 height 10
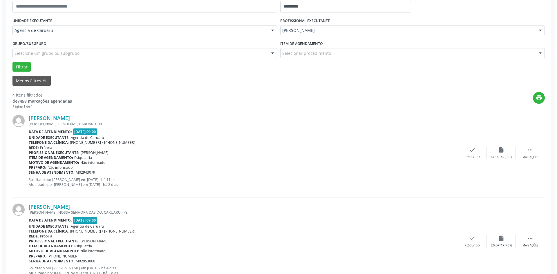
scroll to position [145, 0]
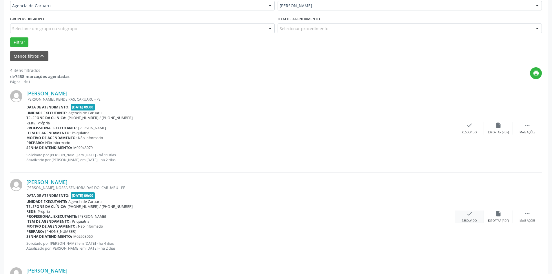
click at [476, 219] on div "Resolvido" at bounding box center [469, 221] width 15 height 4
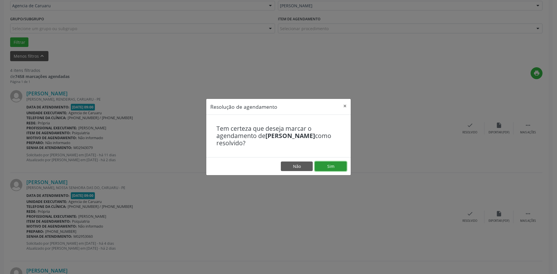
click at [335, 163] on button "Sim" at bounding box center [331, 166] width 32 height 10
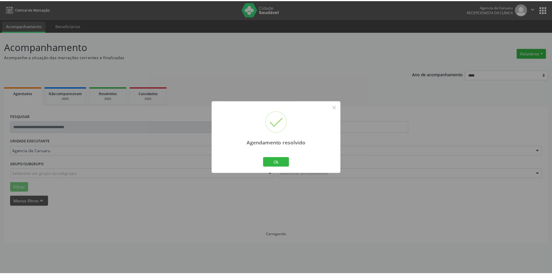
scroll to position [0, 0]
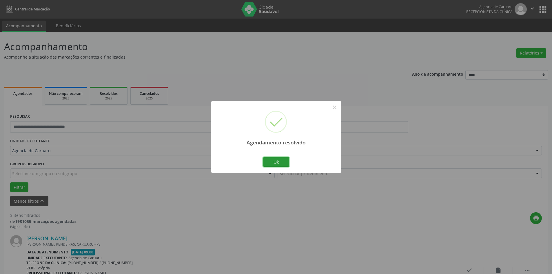
drag, startPoint x: 284, startPoint y: 159, endPoint x: 282, endPoint y: 165, distance: 5.6
click at [284, 160] on button "Ok" at bounding box center [276, 162] width 26 height 10
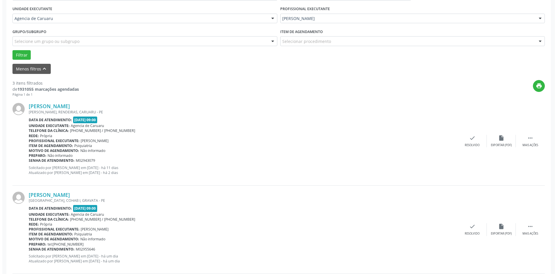
scroll to position [145, 0]
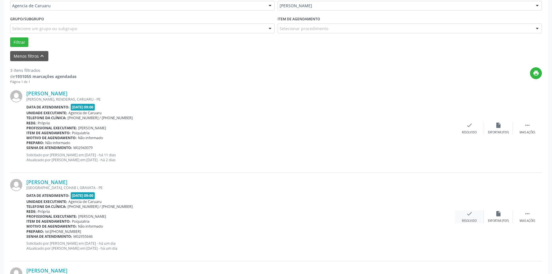
click at [478, 214] on div "check Resolvido" at bounding box center [469, 216] width 29 height 12
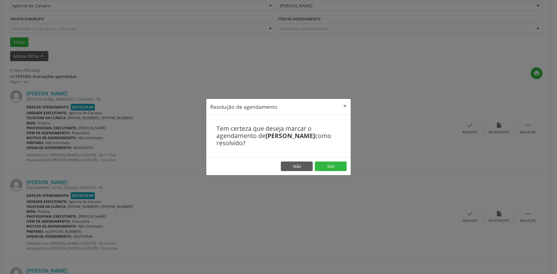
click at [347, 165] on footer "Não Sim" at bounding box center [278, 166] width 144 height 18
click at [334, 164] on button "Sim" at bounding box center [331, 166] width 32 height 10
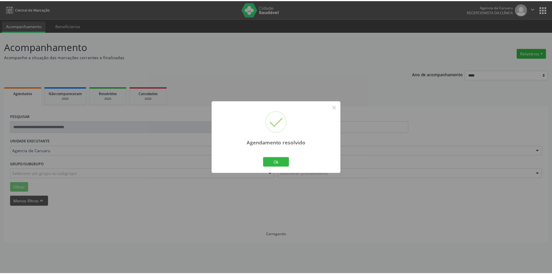
scroll to position [0, 0]
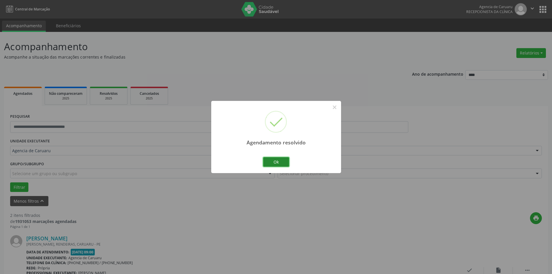
click at [276, 158] on button "Ok" at bounding box center [276, 162] width 26 height 10
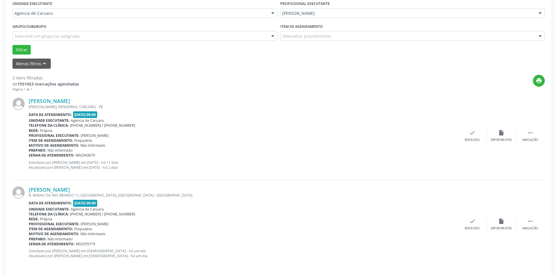
scroll to position [142, 0]
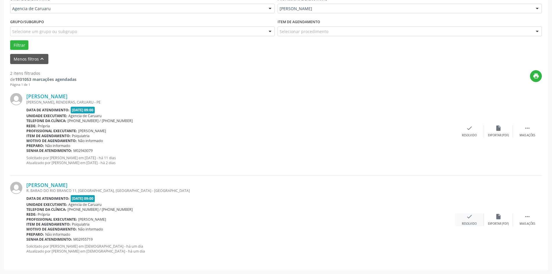
click at [472, 222] on div "Resolvido" at bounding box center [469, 224] width 15 height 4
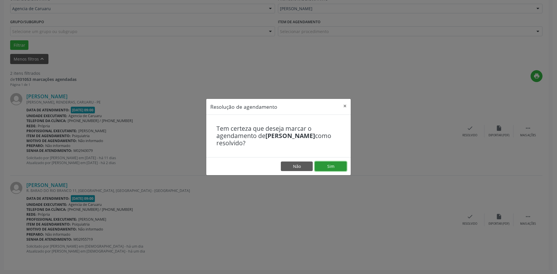
click at [331, 166] on button "Sim" at bounding box center [331, 166] width 32 height 10
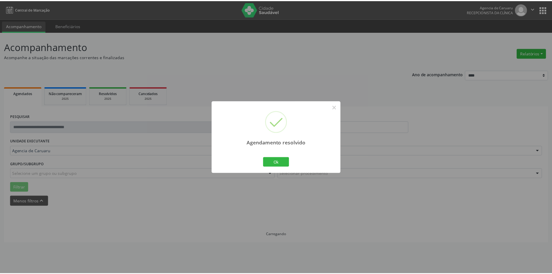
scroll to position [0, 0]
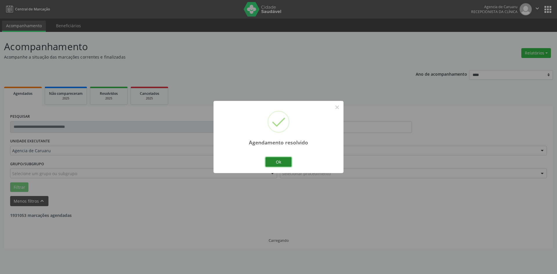
click at [277, 157] on button "Ok" at bounding box center [278, 162] width 26 height 10
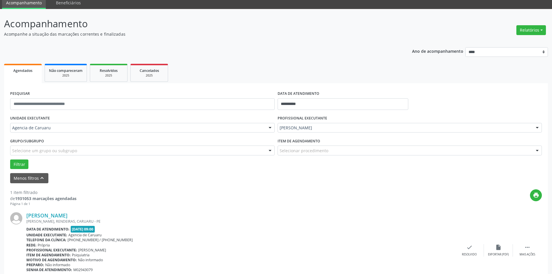
scroll to position [54, 0]
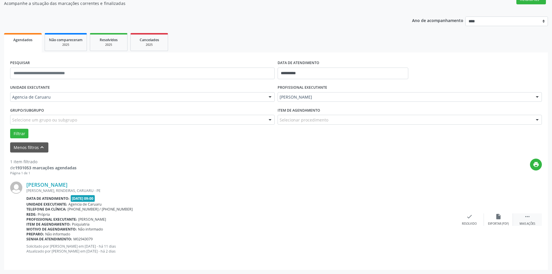
click at [533, 221] on div " Mais ações" at bounding box center [527, 219] width 29 height 12
click at [497, 217] on icon "alarm_off" at bounding box center [498, 216] width 6 height 6
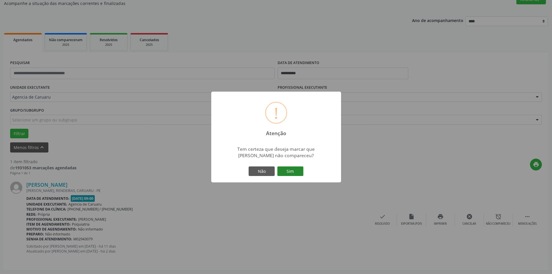
drag, startPoint x: 289, startPoint y: 168, endPoint x: 283, endPoint y: 174, distance: 8.4
click at [290, 168] on button "Sim" at bounding box center [290, 171] width 26 height 10
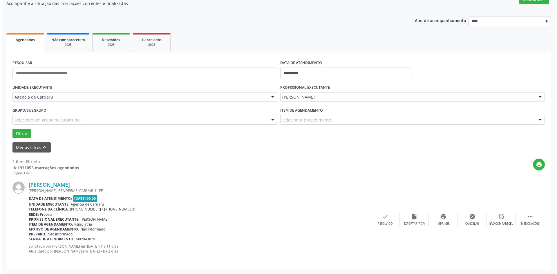
scroll to position [0, 0]
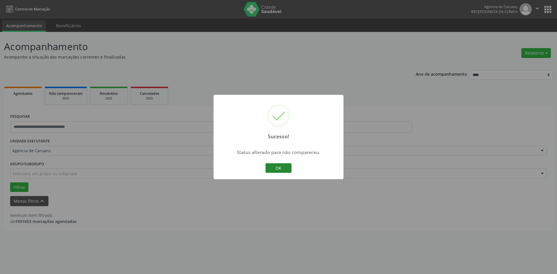
click at [282, 172] on button "OK" at bounding box center [278, 168] width 26 height 10
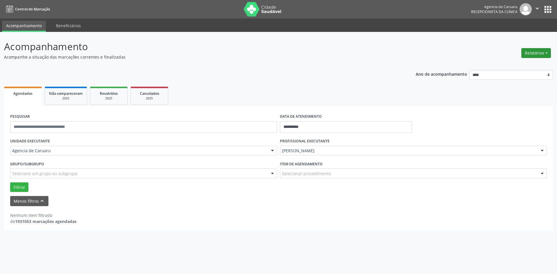
click at [538, 51] on button "Relatórios" at bounding box center [536, 53] width 30 height 10
click at [506, 66] on link "Agendamentos" at bounding box center [520, 65] width 62 height 8
select select "*"
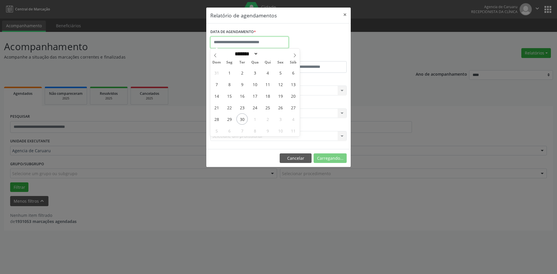
click at [246, 40] on input "text" at bounding box center [249, 43] width 78 height 12
click at [244, 118] on span "30" at bounding box center [241, 118] width 11 height 11
type input "**********"
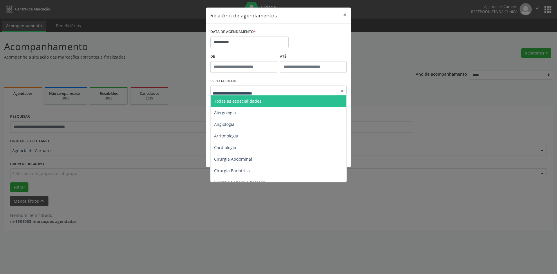
click at [238, 97] on span "Todas as especialidades" at bounding box center [278, 101] width 137 height 12
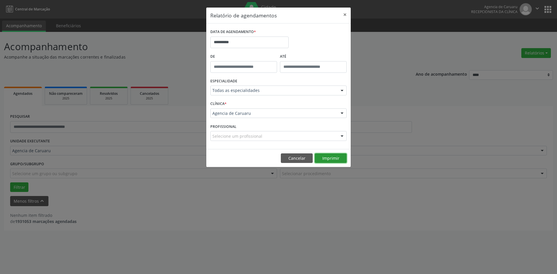
click at [339, 157] on button "Imprimir" at bounding box center [331, 158] width 32 height 10
